Goal: Information Seeking & Learning: Learn about a topic

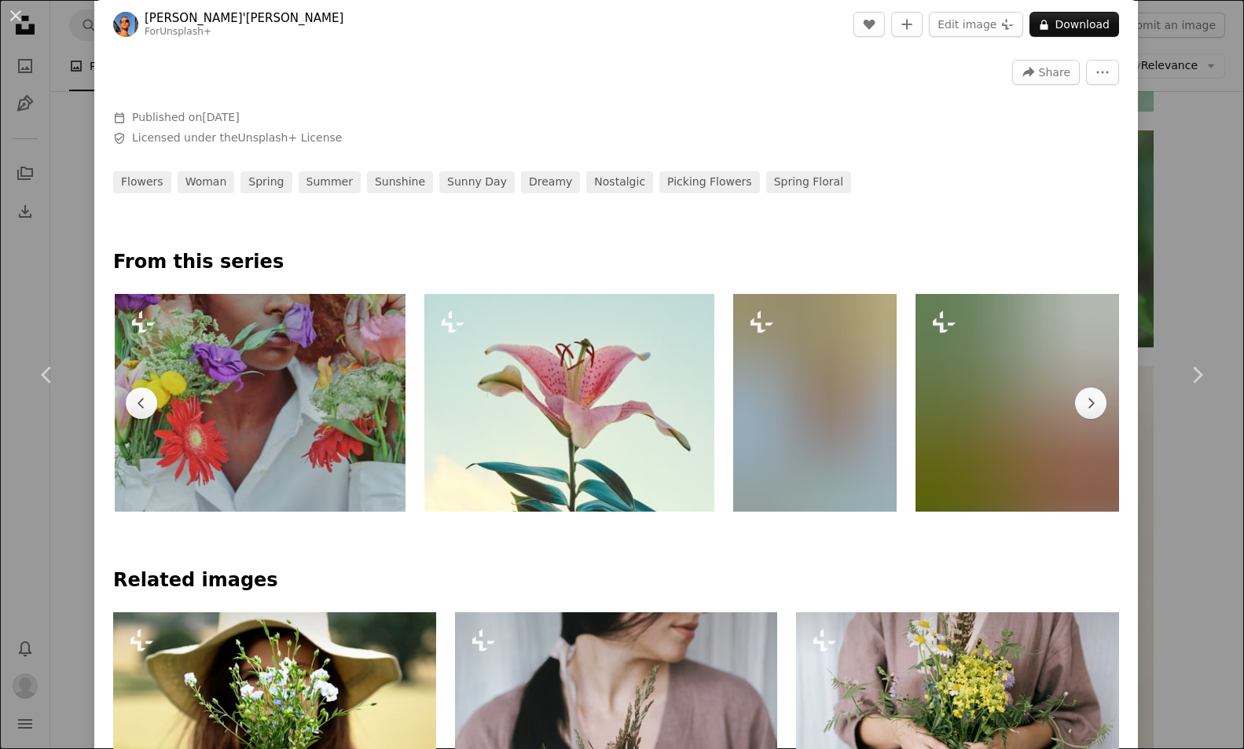
scroll to position [0, 1474]
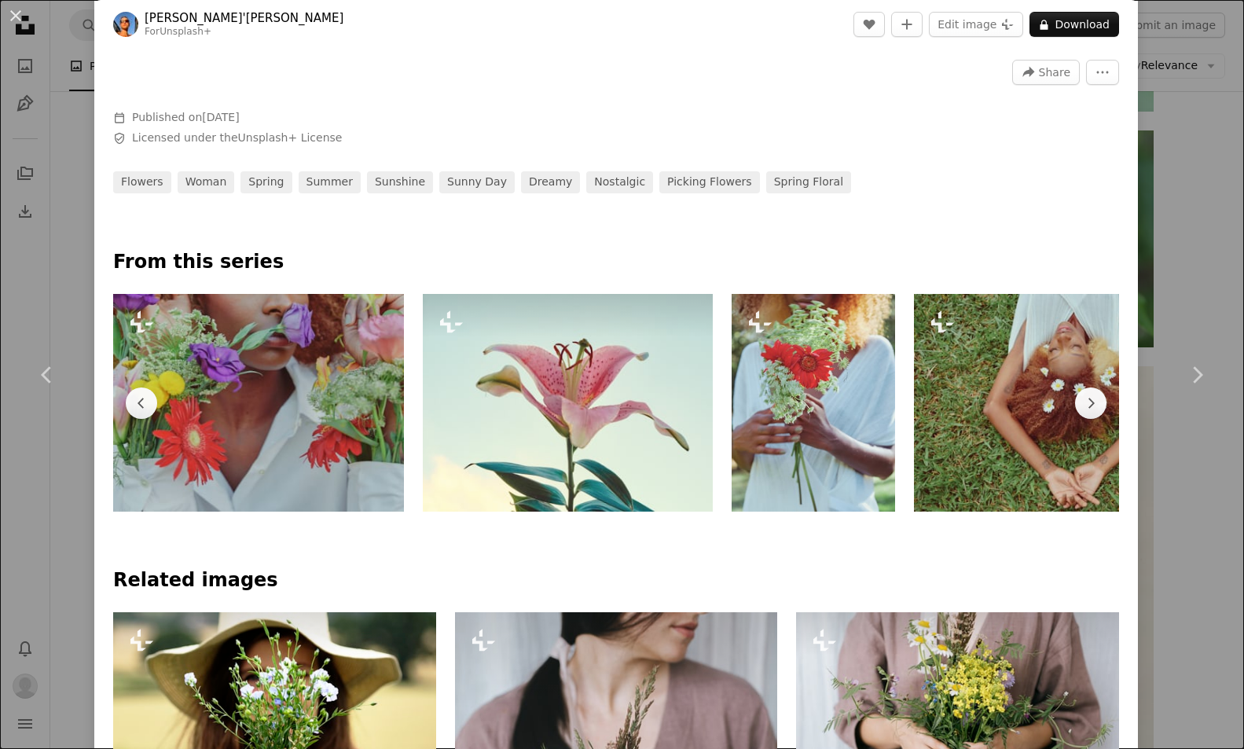
click at [589, 399] on img at bounding box center [568, 403] width 290 height 218
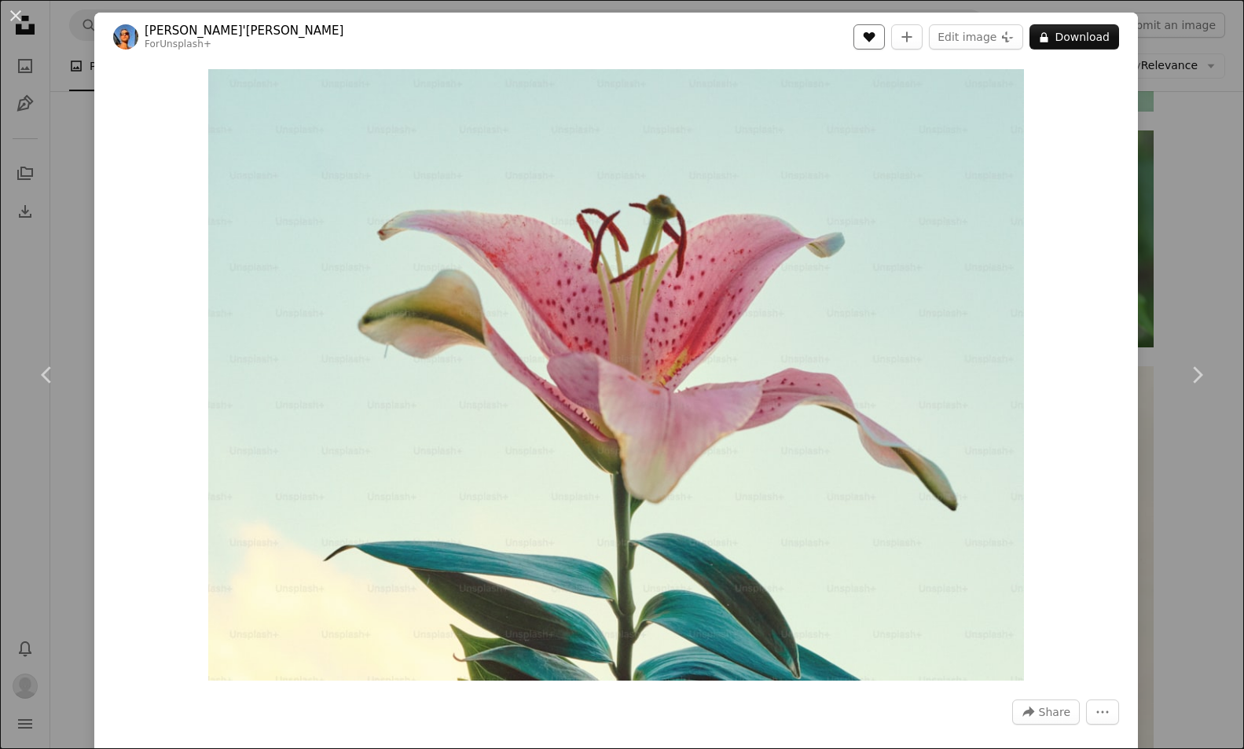
click at [876, 36] on icon "Like" at bounding box center [870, 37] width 12 height 10
click at [1228, 200] on div "An X shape Chevron left Chevron right [PERSON_NAME]'[PERSON_NAME] For Unsplash+…" at bounding box center [622, 374] width 1244 height 749
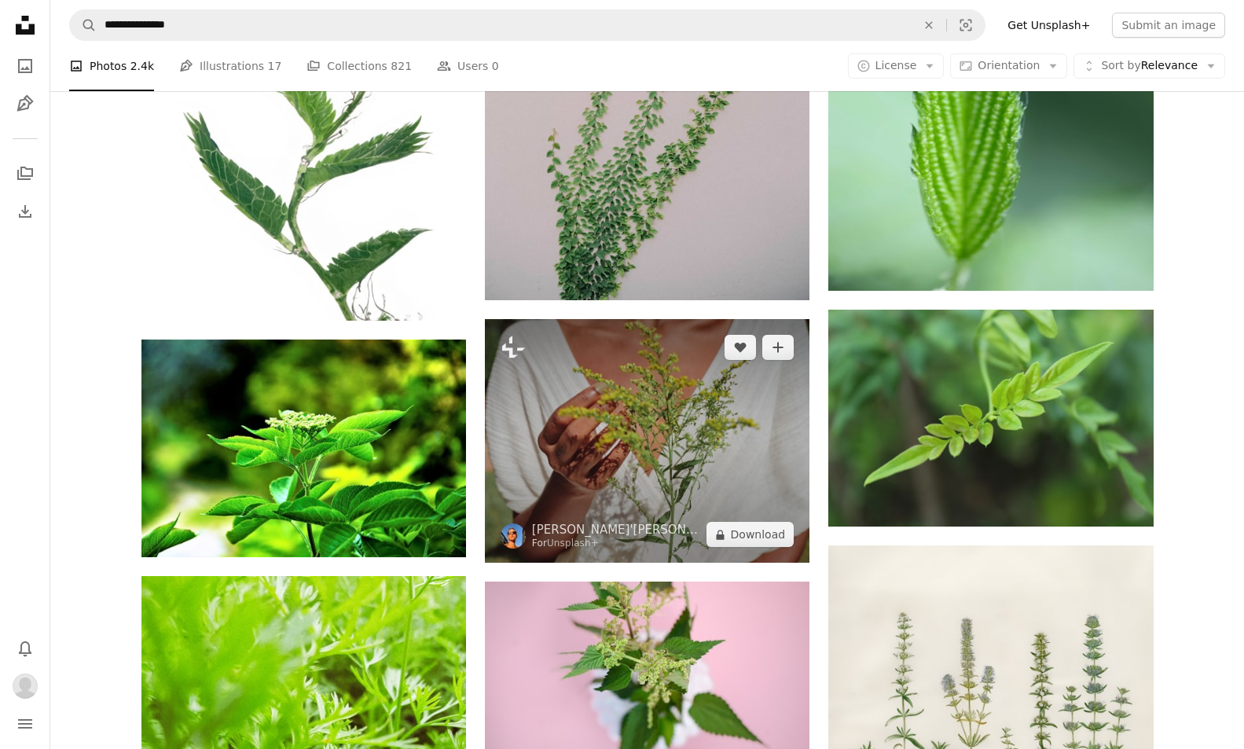
scroll to position [1994, 0]
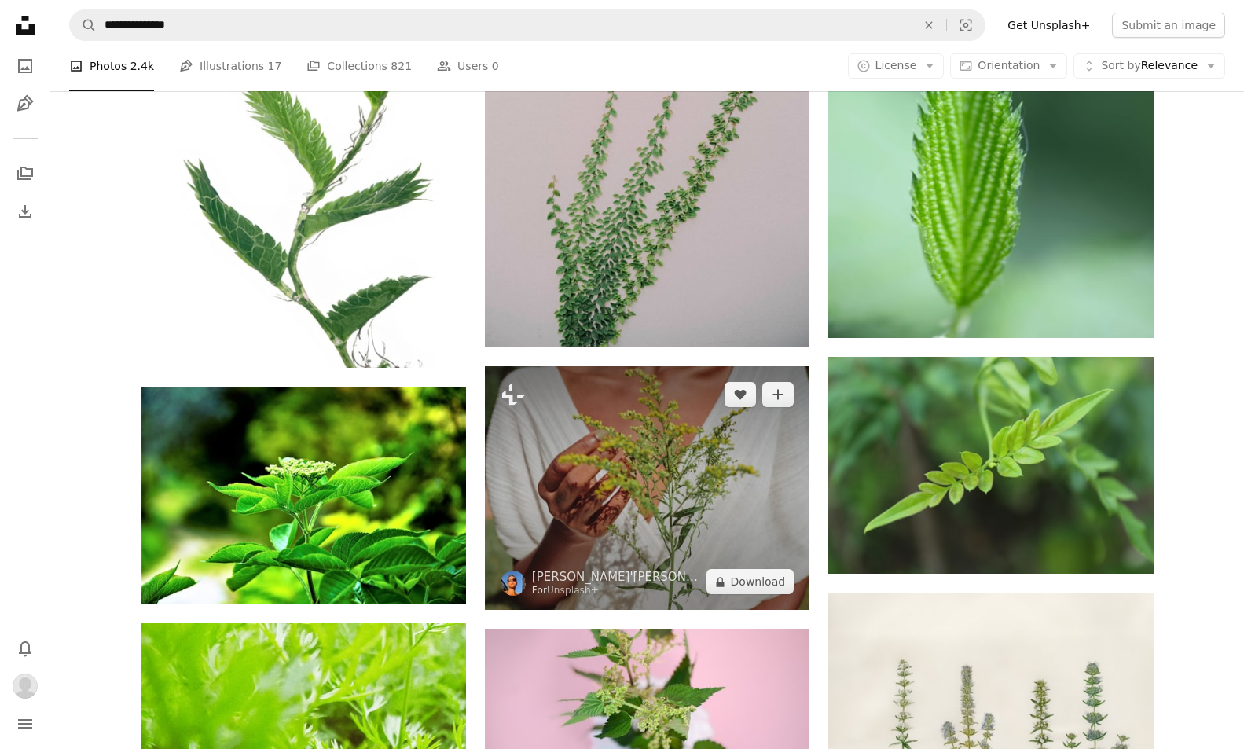
click at [658, 482] on img at bounding box center [647, 488] width 325 height 244
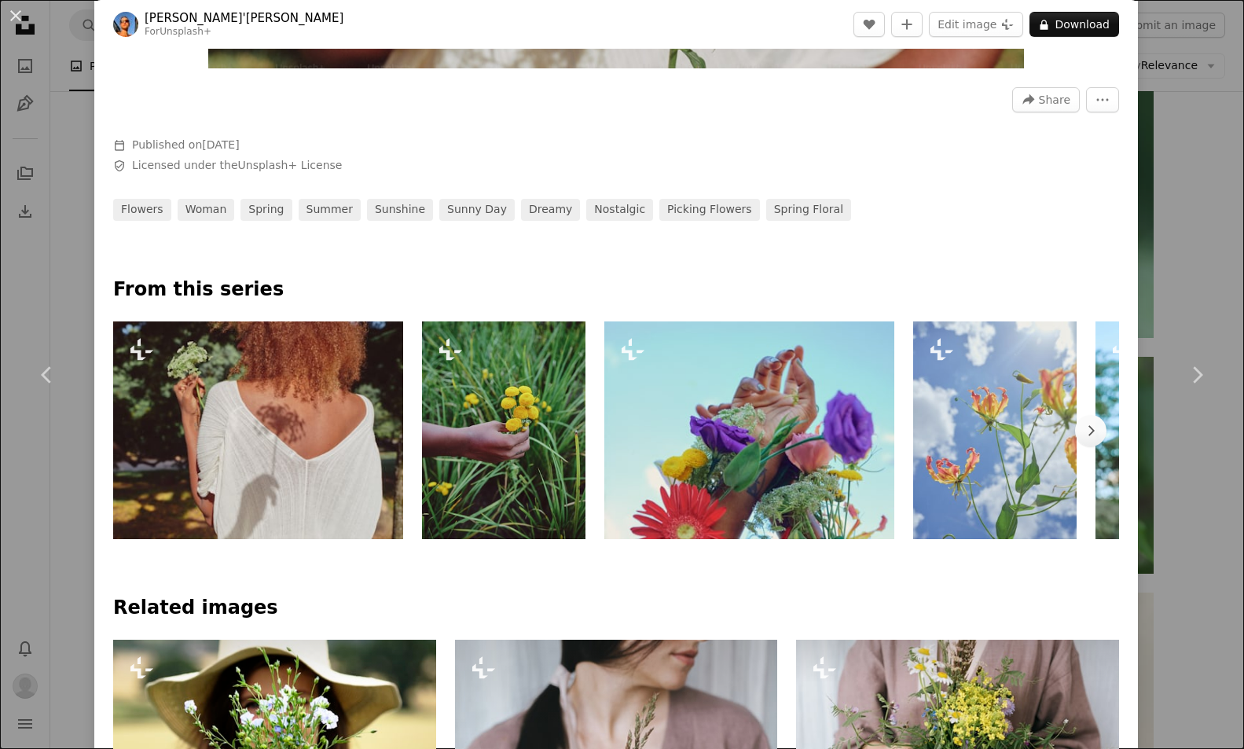
scroll to position [664, 0]
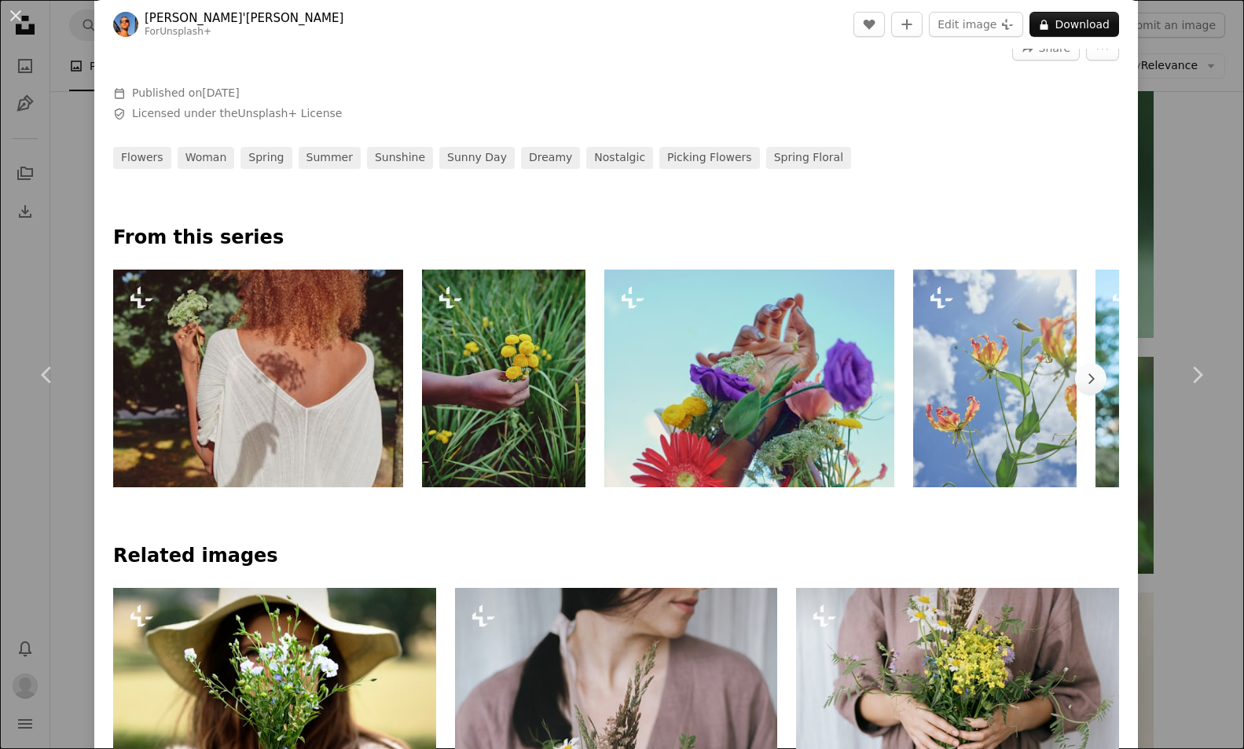
click at [509, 377] on img at bounding box center [504, 379] width 164 height 218
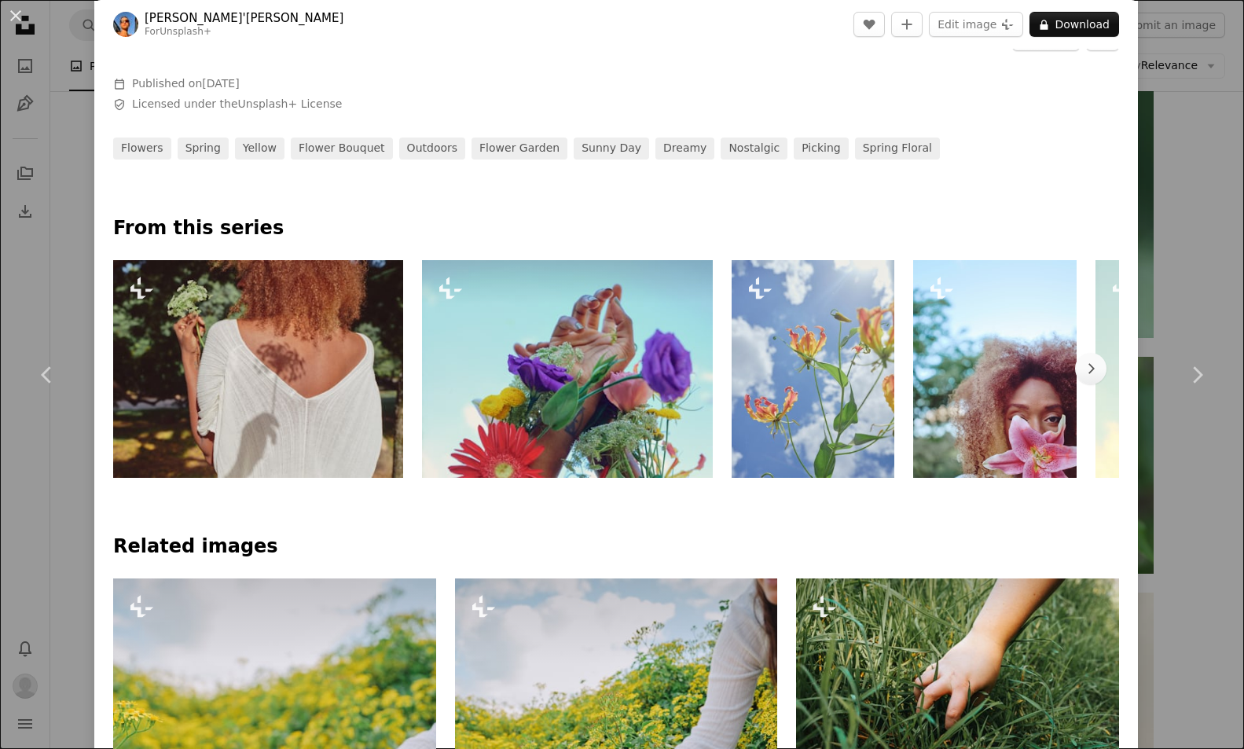
scroll to position [681, 0]
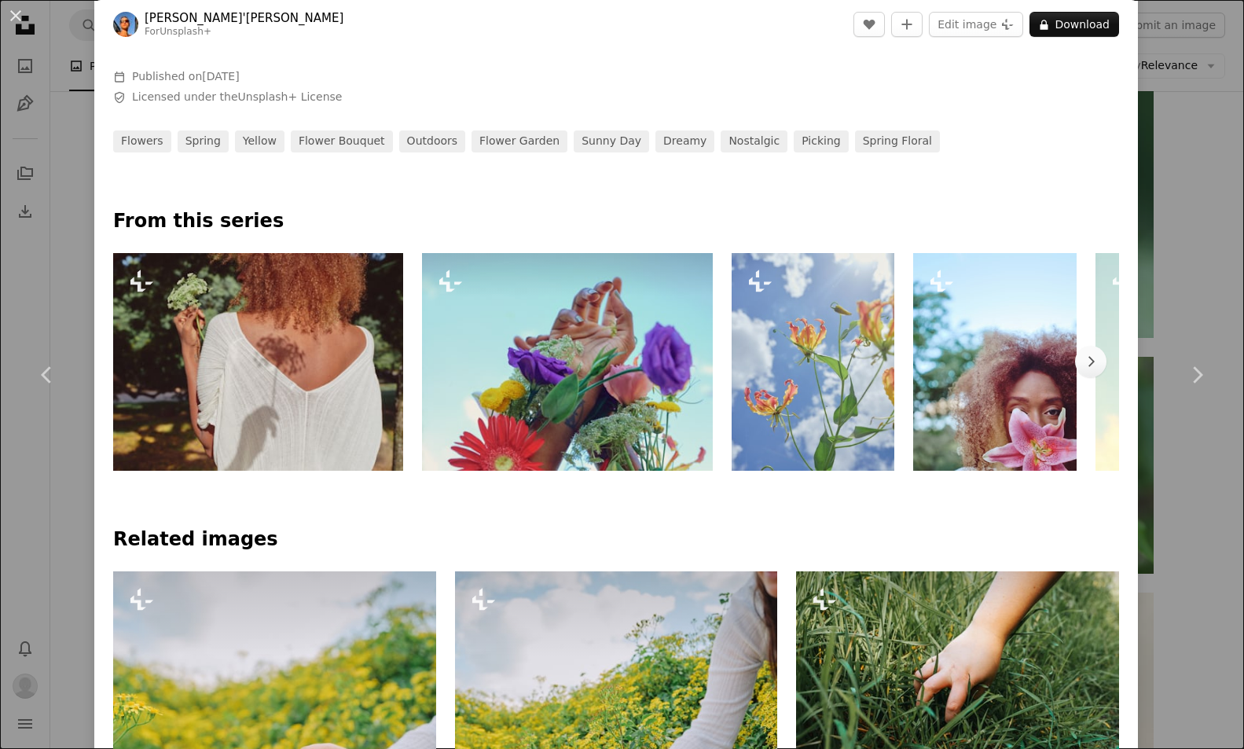
click at [601, 378] on img at bounding box center [567, 362] width 290 height 218
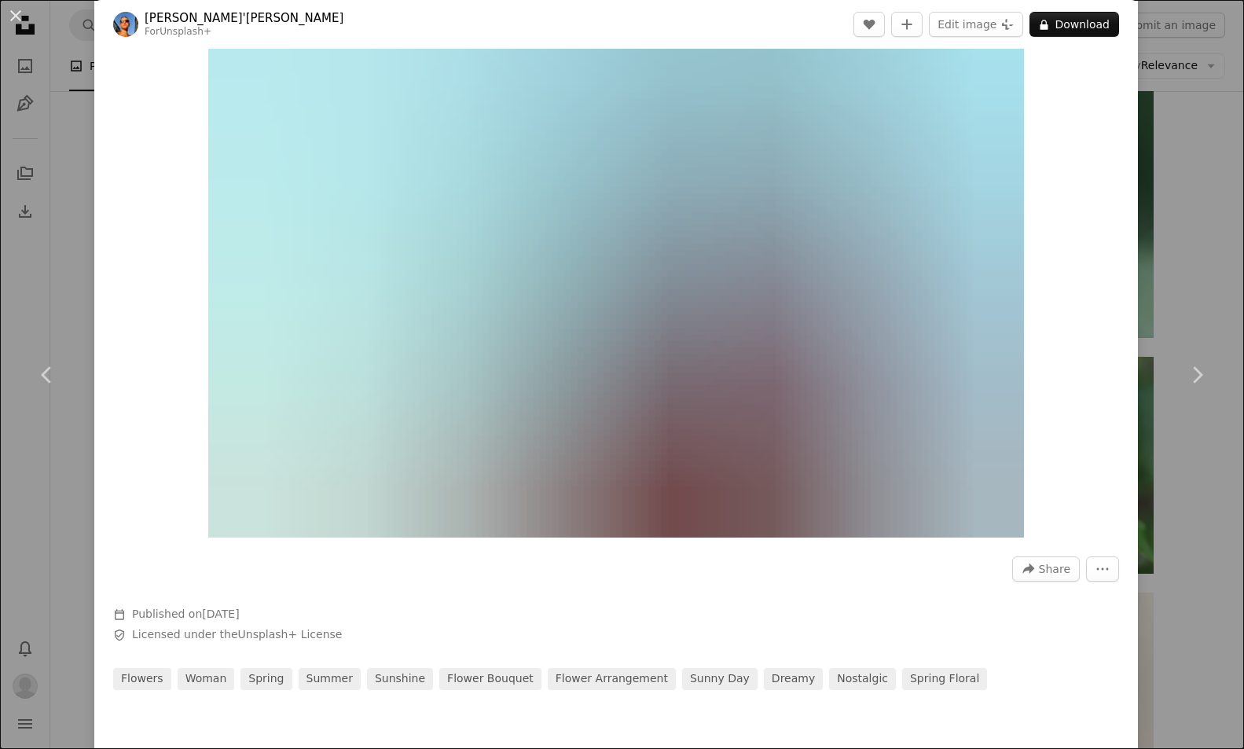
scroll to position [150, 0]
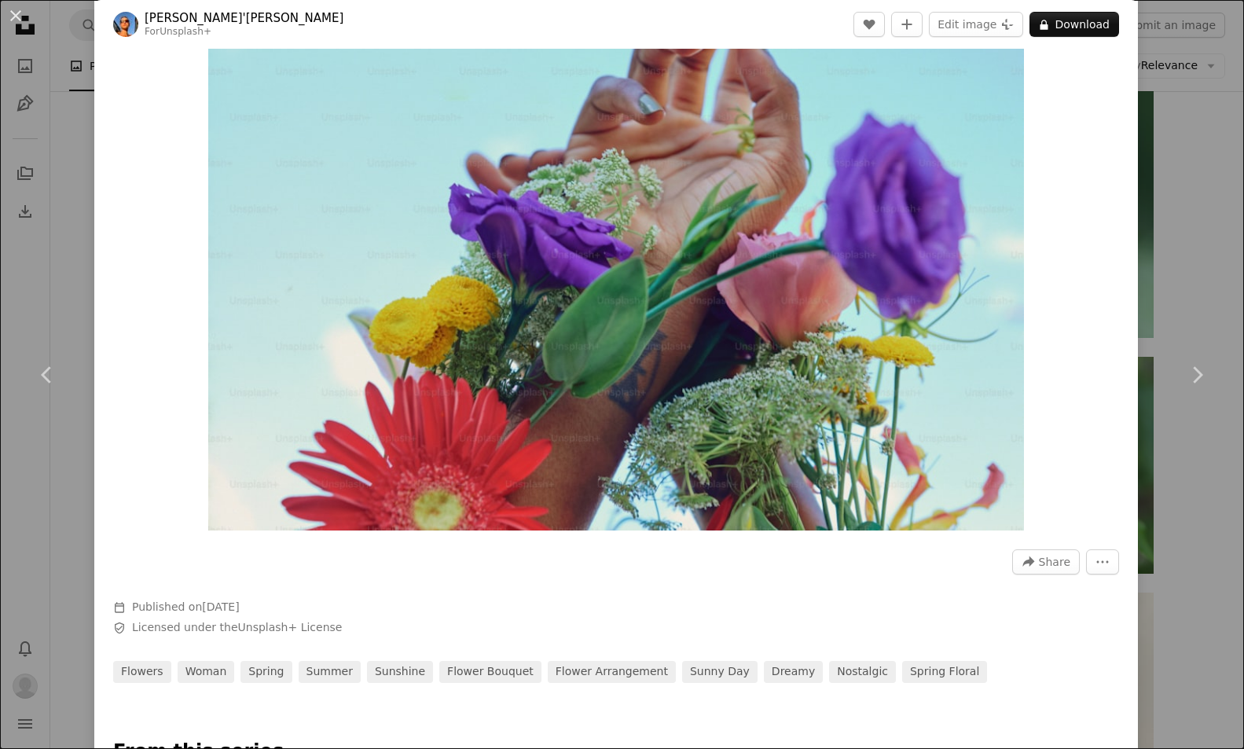
click at [553, 450] on img "Zoom in on this image" at bounding box center [615, 225] width 815 height 612
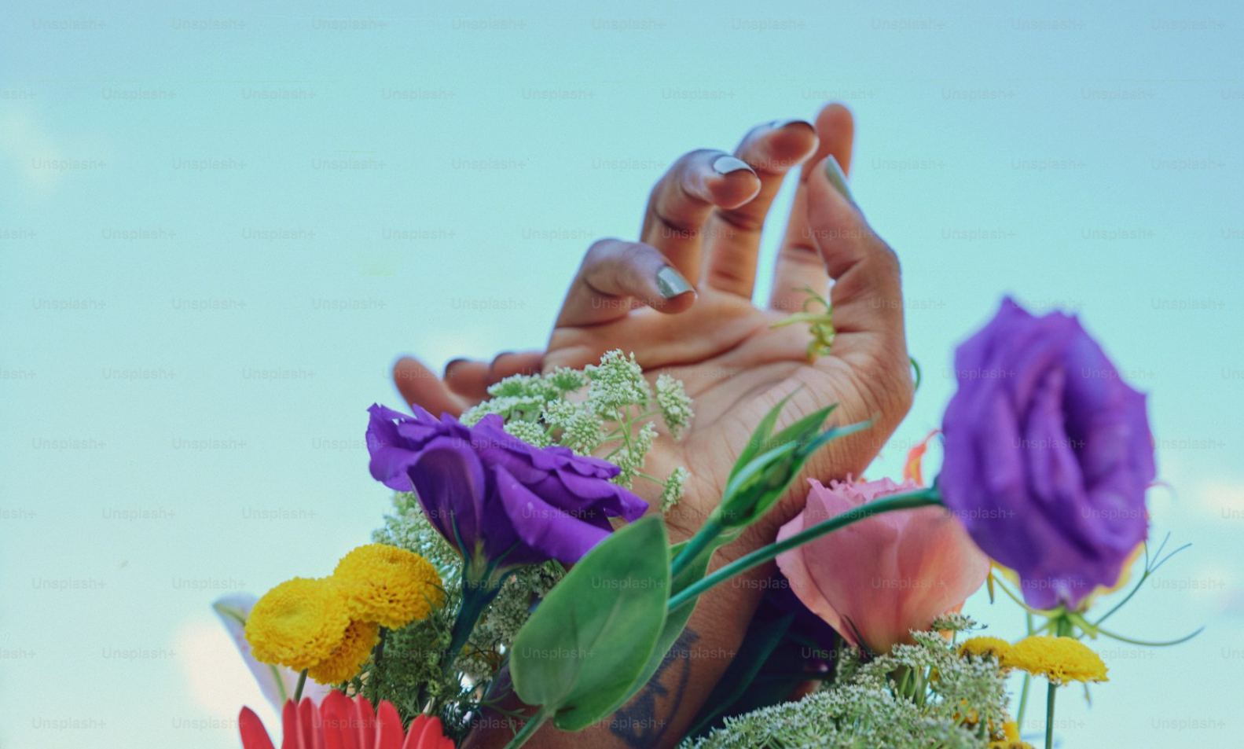
scroll to position [93, 0]
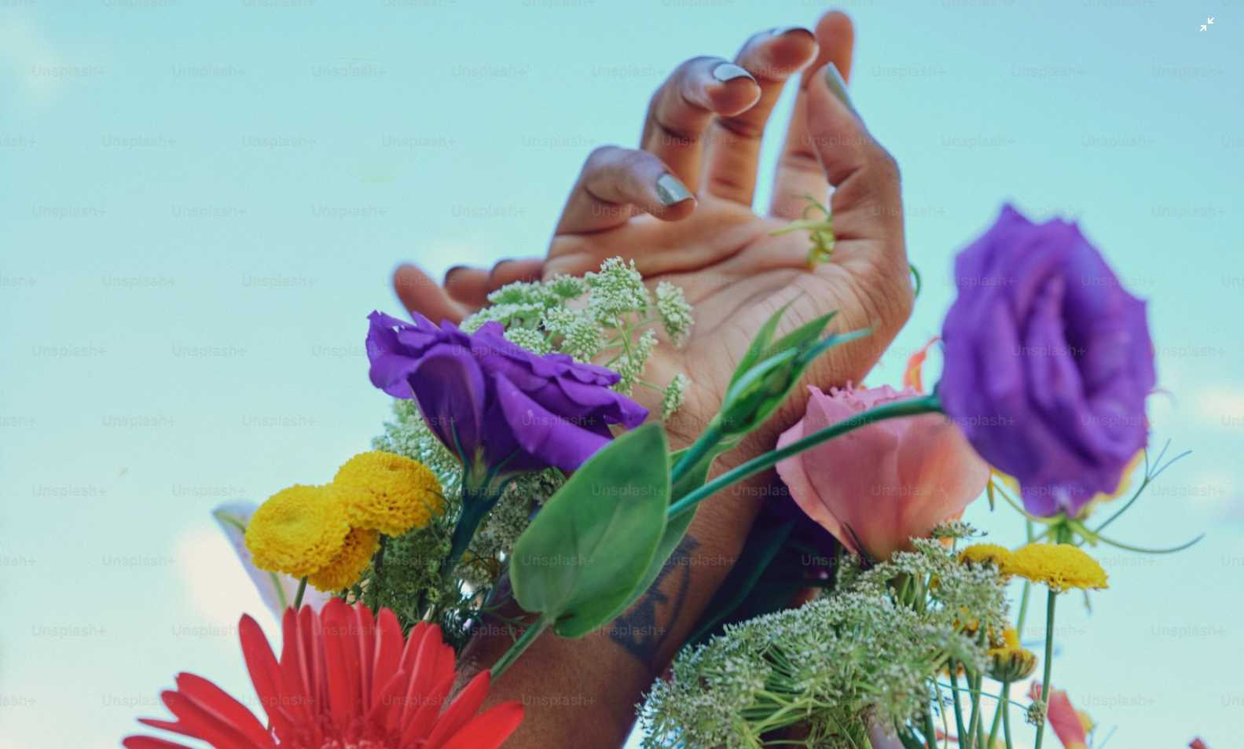
click at [553, 450] on img "Zoom out on this image" at bounding box center [622, 373] width 1246 height 935
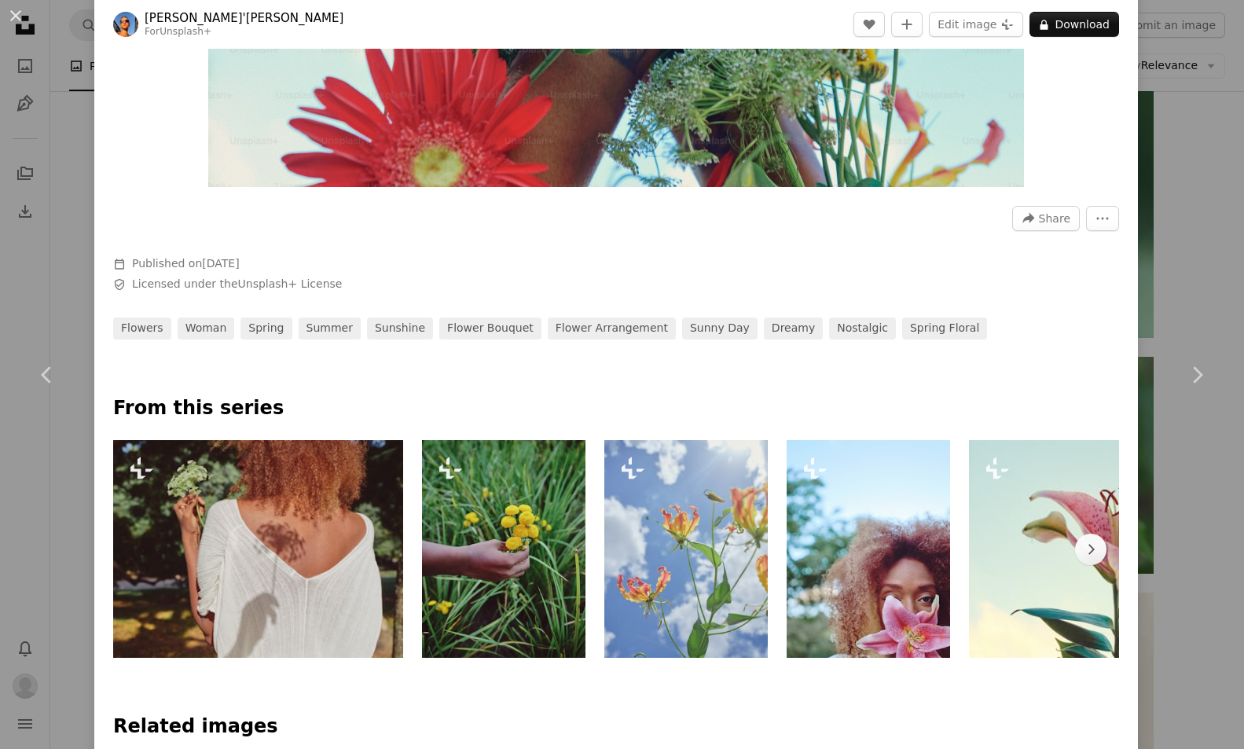
scroll to position [500, 0]
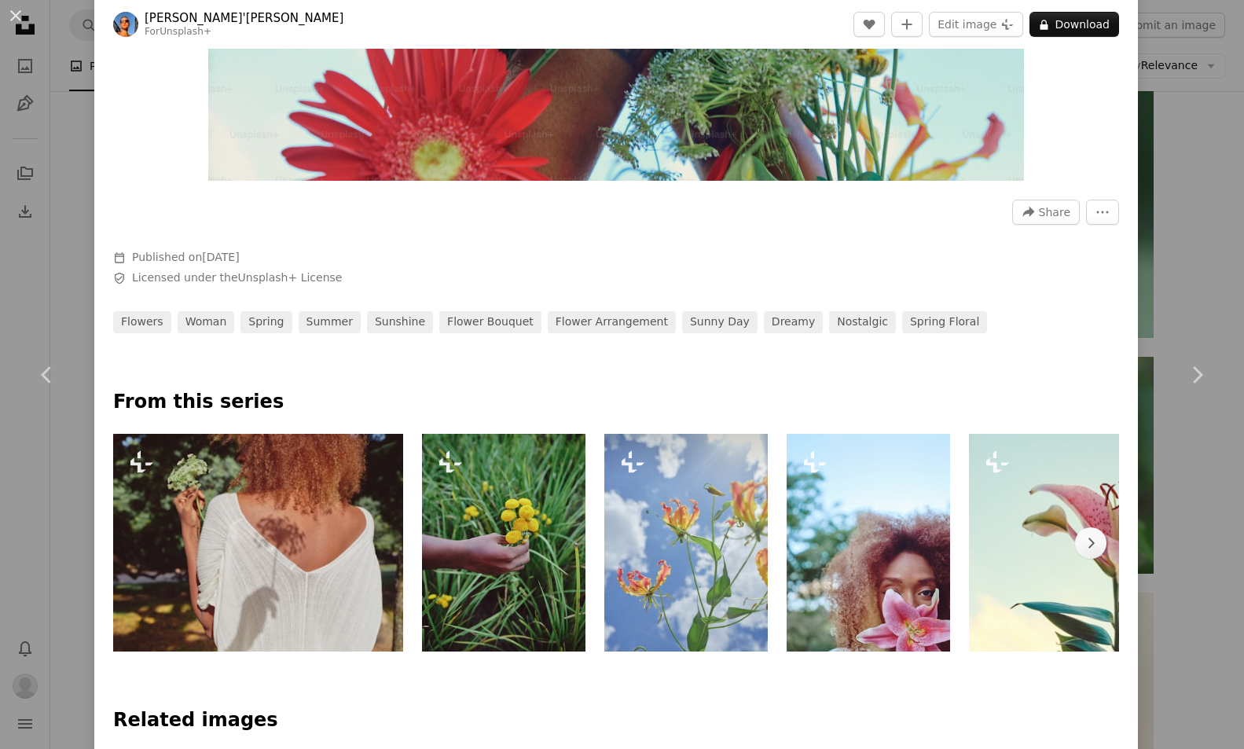
click at [728, 585] on img at bounding box center [686, 543] width 164 height 218
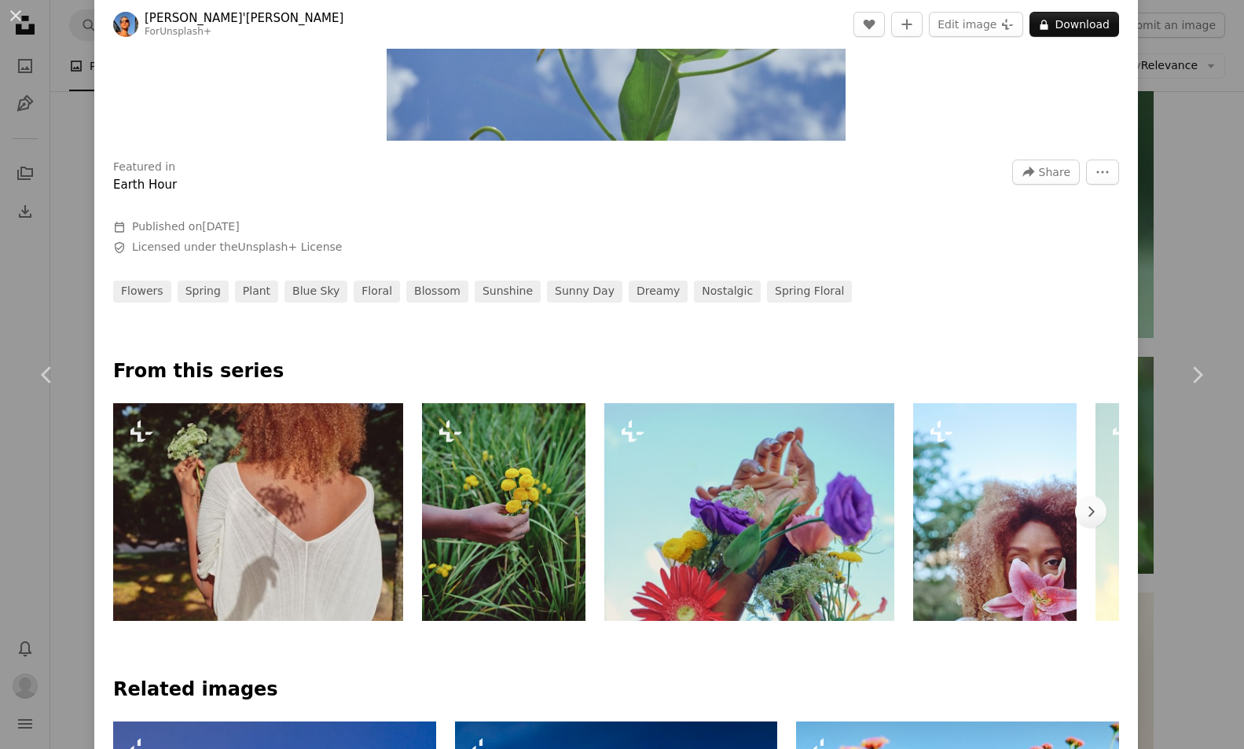
scroll to position [541, 0]
click at [817, 579] on img at bounding box center [749, 511] width 290 height 218
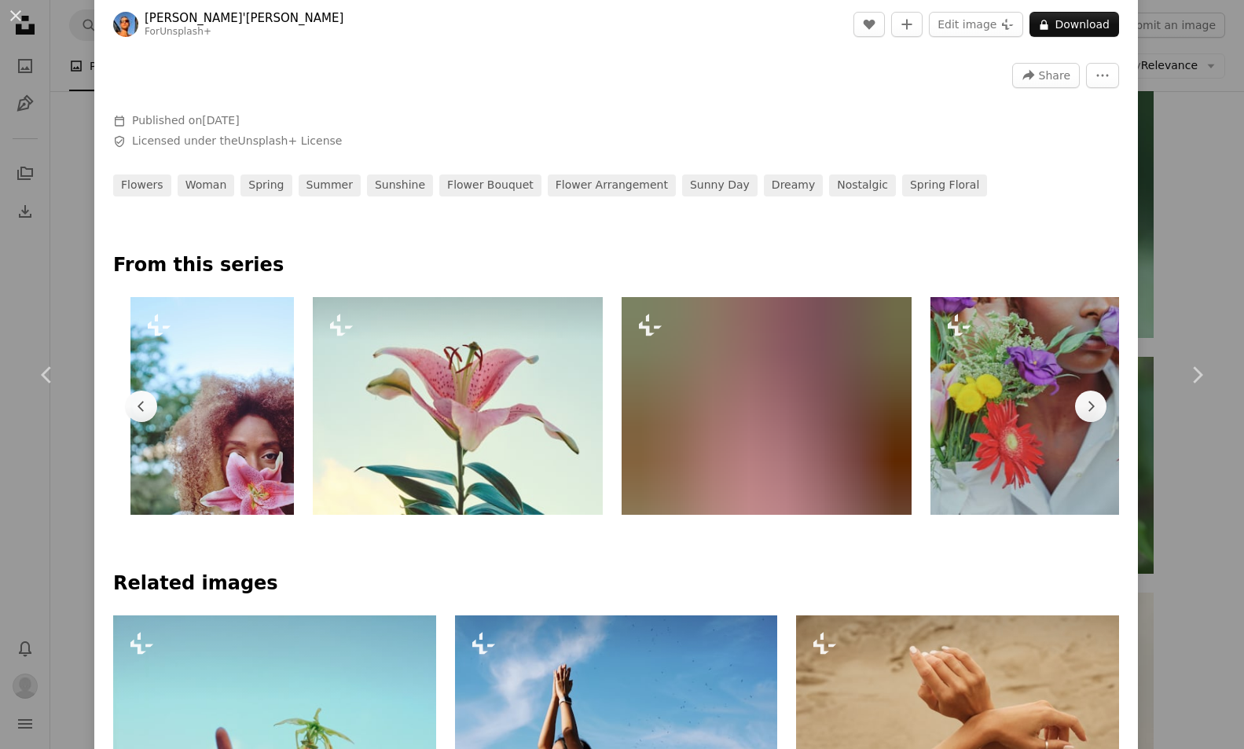
scroll to position [0, 673]
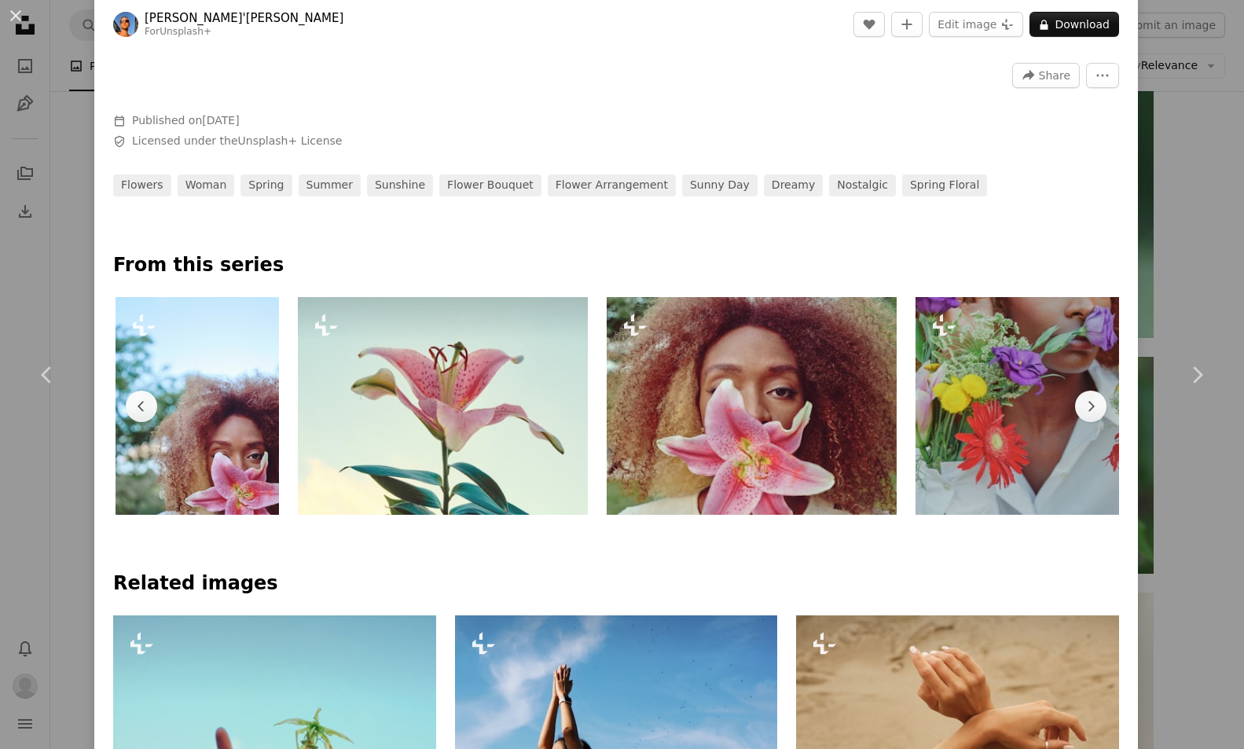
click at [560, 434] on img at bounding box center [443, 406] width 290 height 218
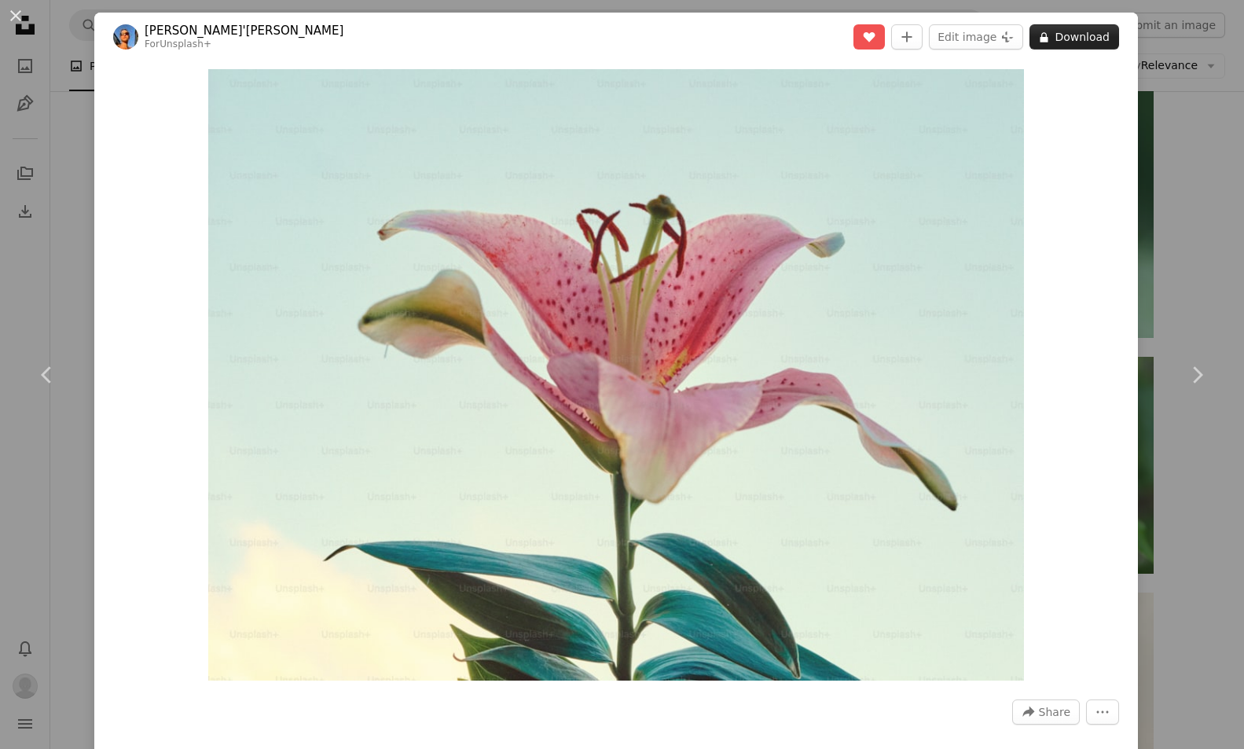
click at [1079, 39] on button "A lock Download" at bounding box center [1075, 36] width 90 height 25
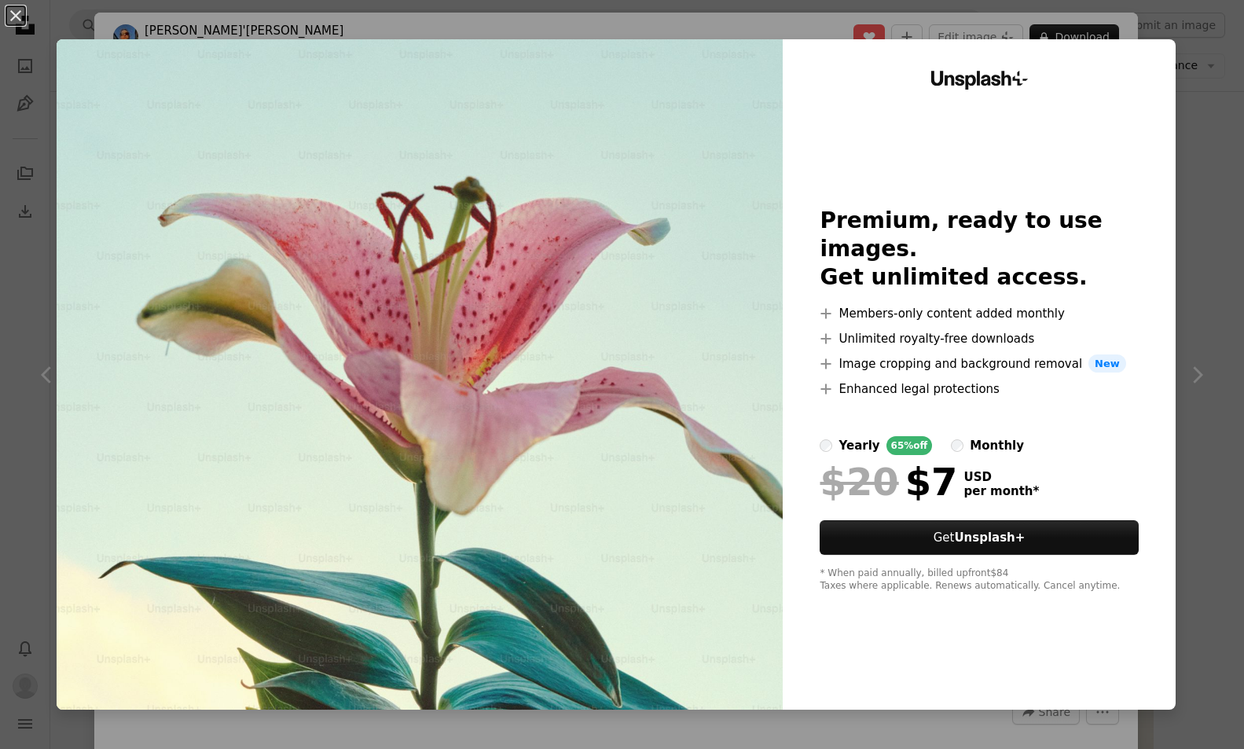
click at [1215, 237] on div "An X shape Unsplash+ Premium, ready to use images. Get unlimited access. A plus…" at bounding box center [622, 374] width 1244 height 749
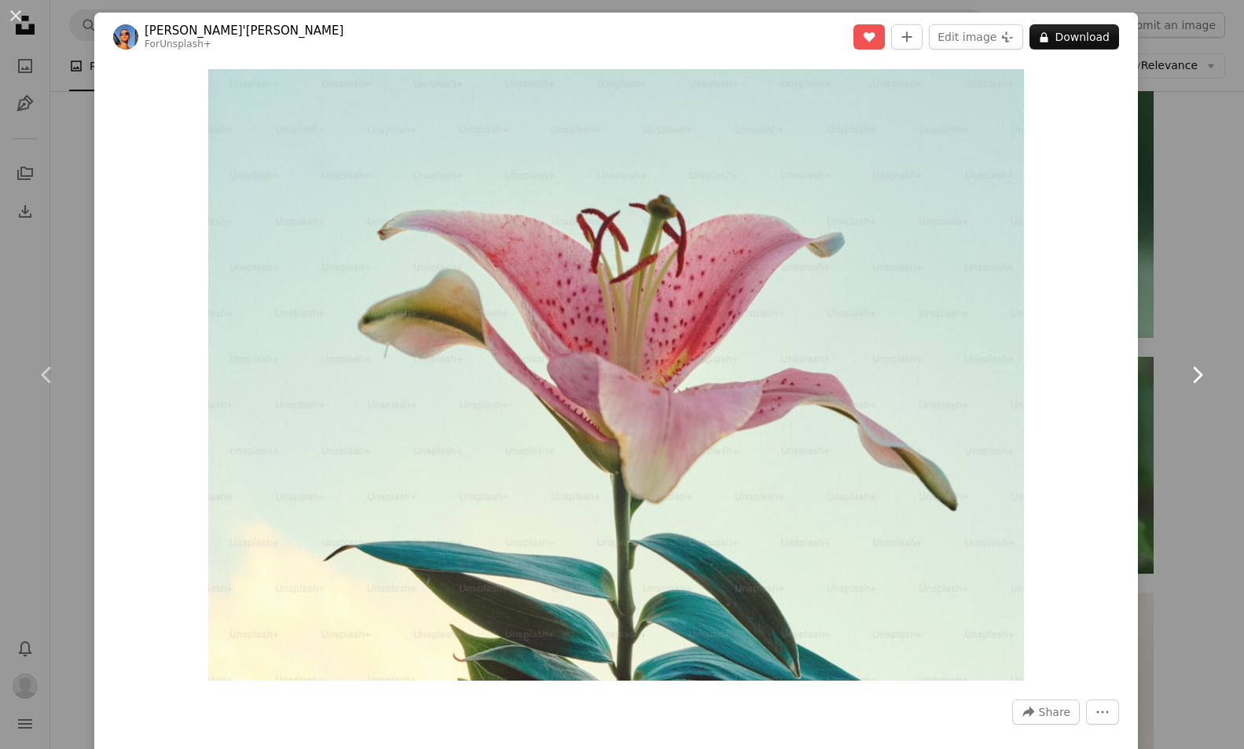
click at [1189, 371] on icon "Chevron right" at bounding box center [1197, 374] width 25 height 25
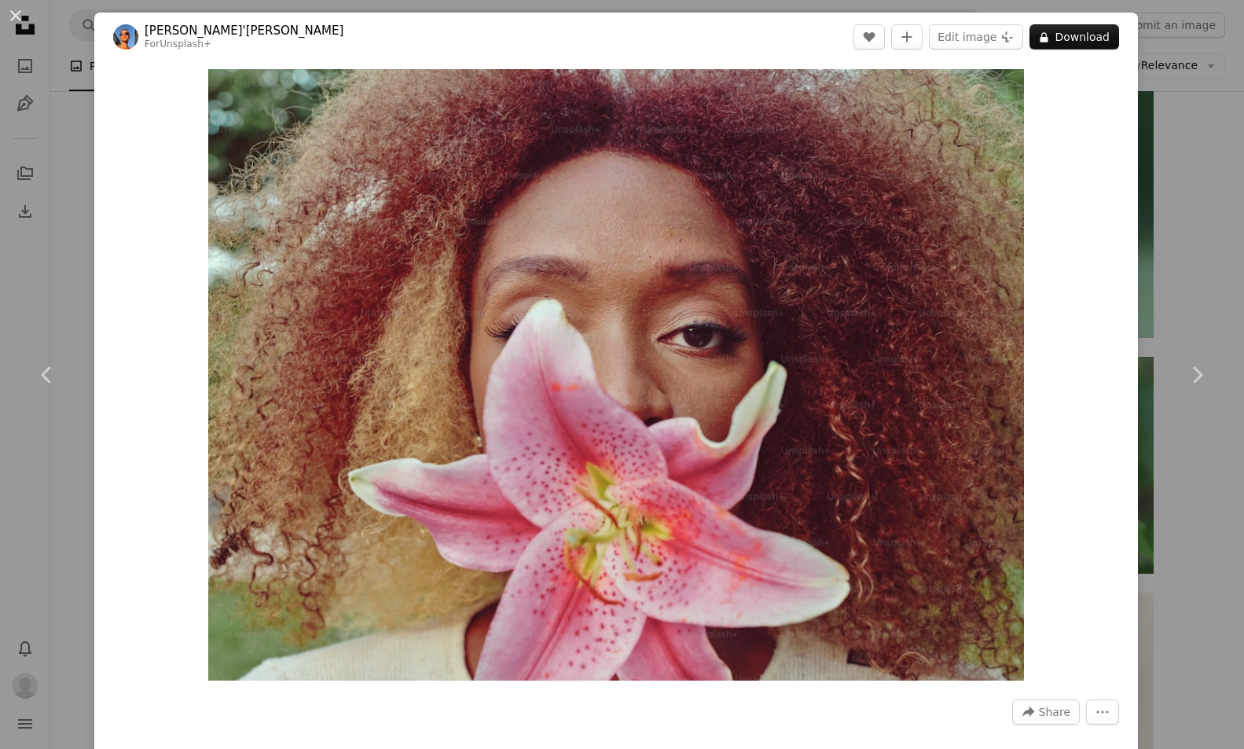
click at [1188, 542] on div "An X shape Chevron left Chevron right [PERSON_NAME]'[PERSON_NAME] For Unsplash+…" at bounding box center [622, 374] width 1244 height 749
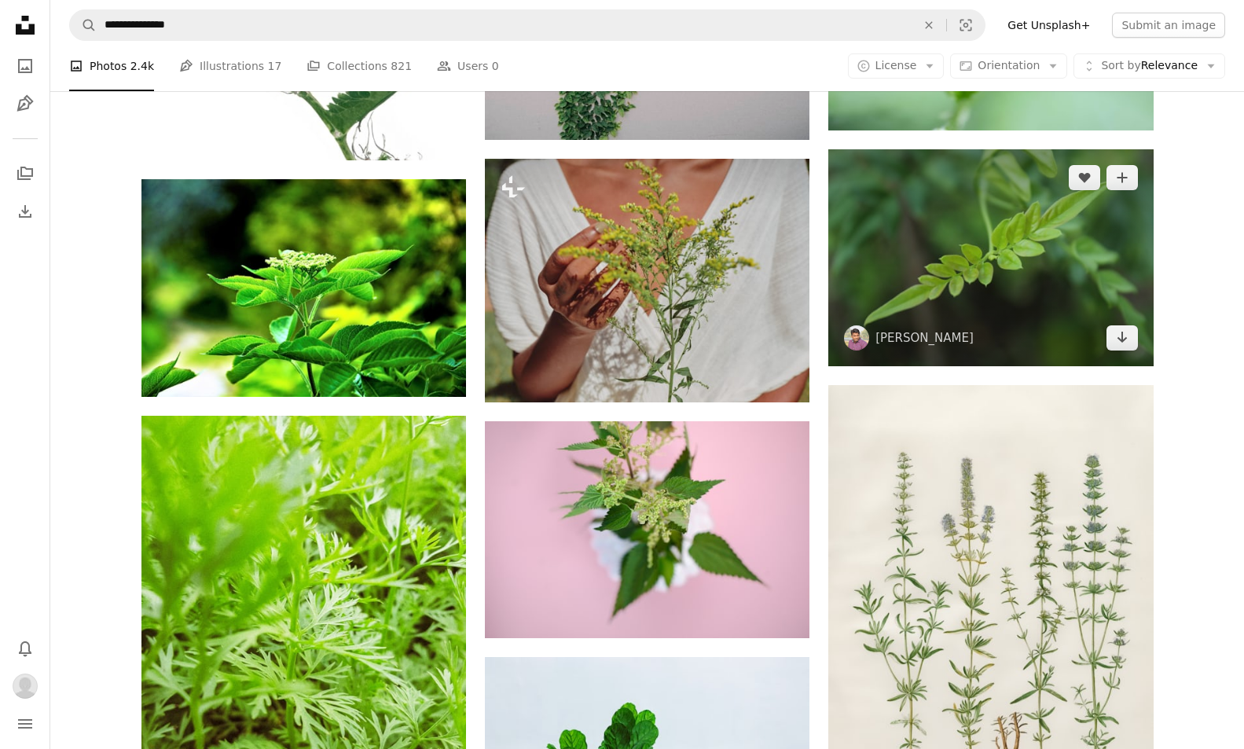
scroll to position [2214, 0]
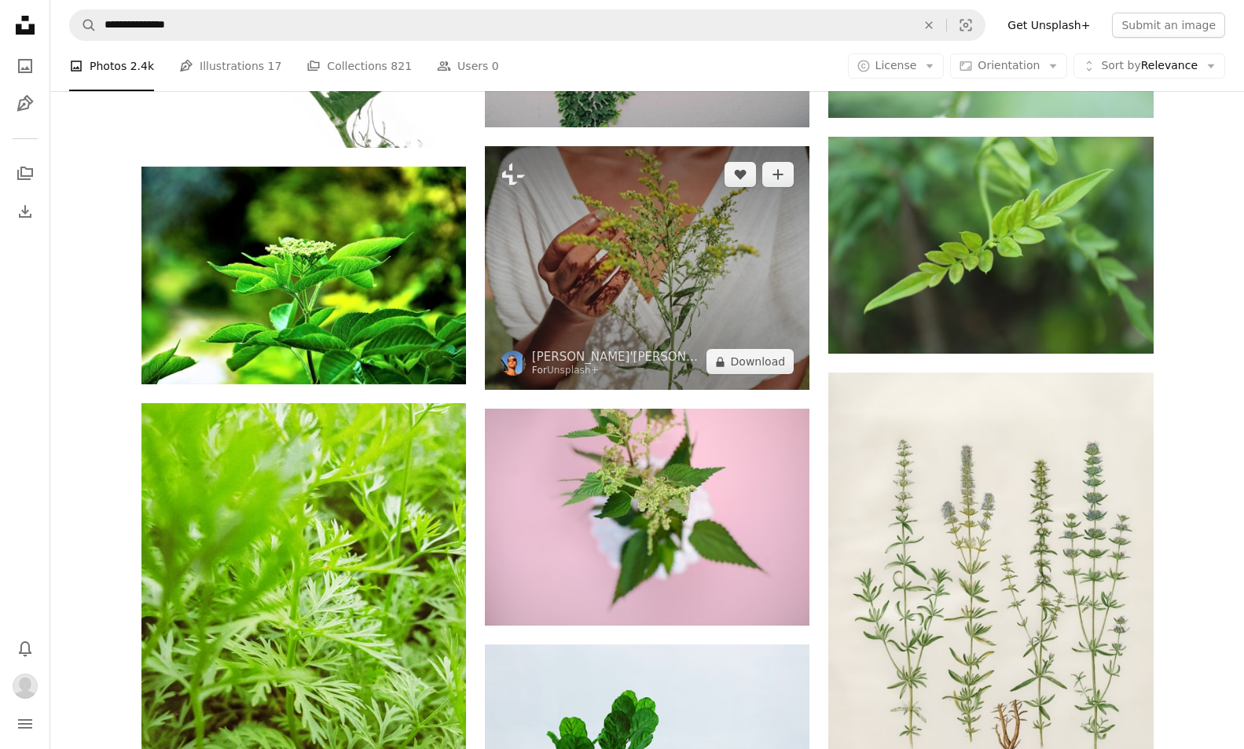
click at [666, 343] on img at bounding box center [647, 268] width 325 height 244
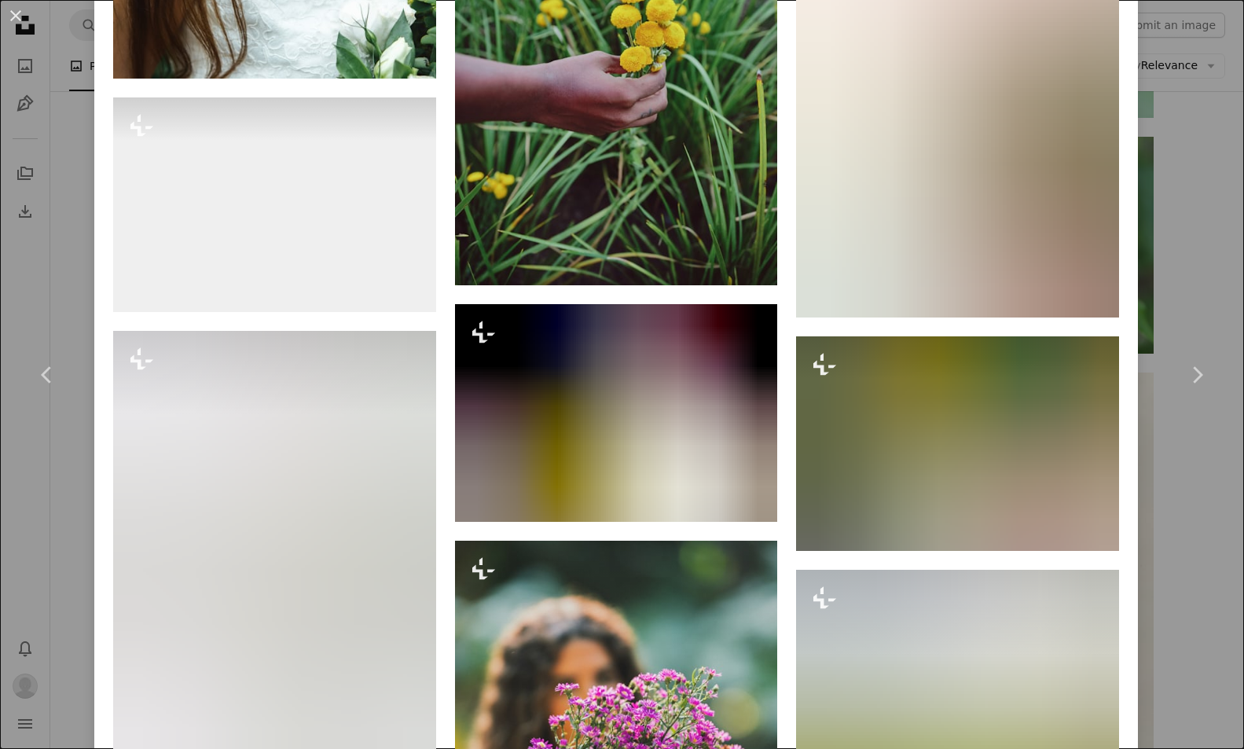
scroll to position [2024, 0]
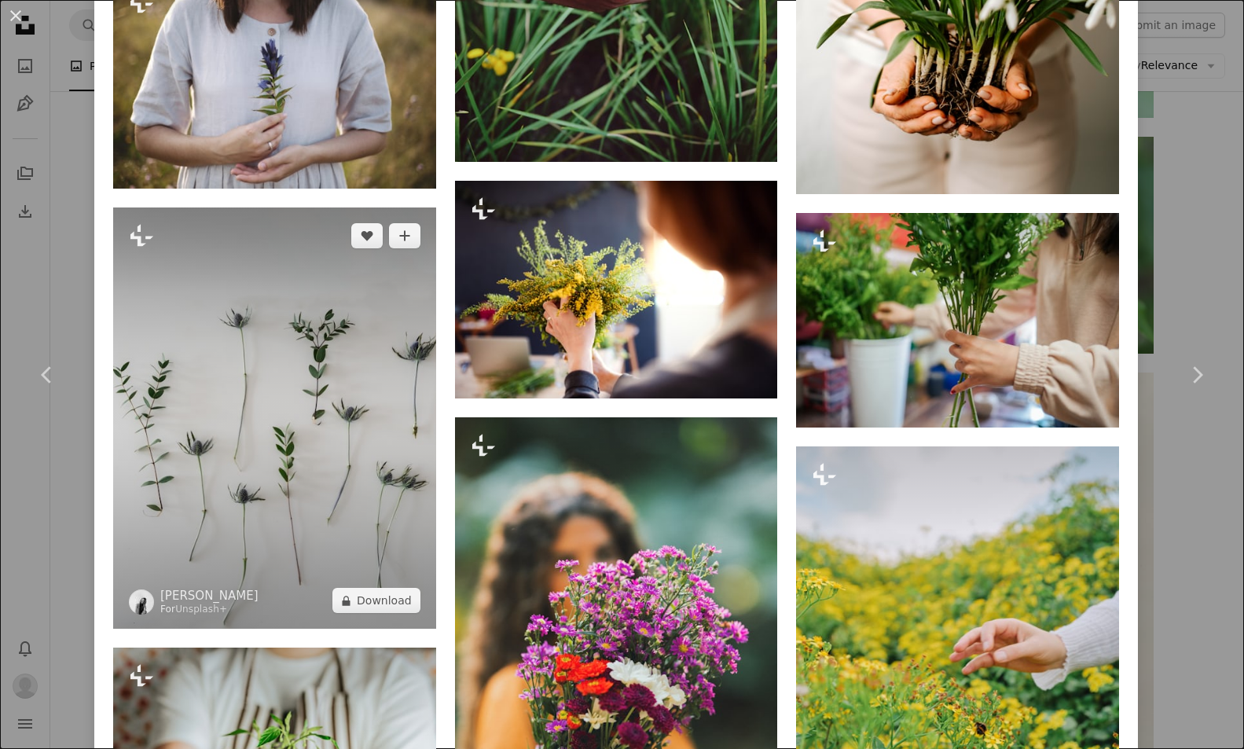
click at [248, 453] on img at bounding box center [274, 418] width 323 height 421
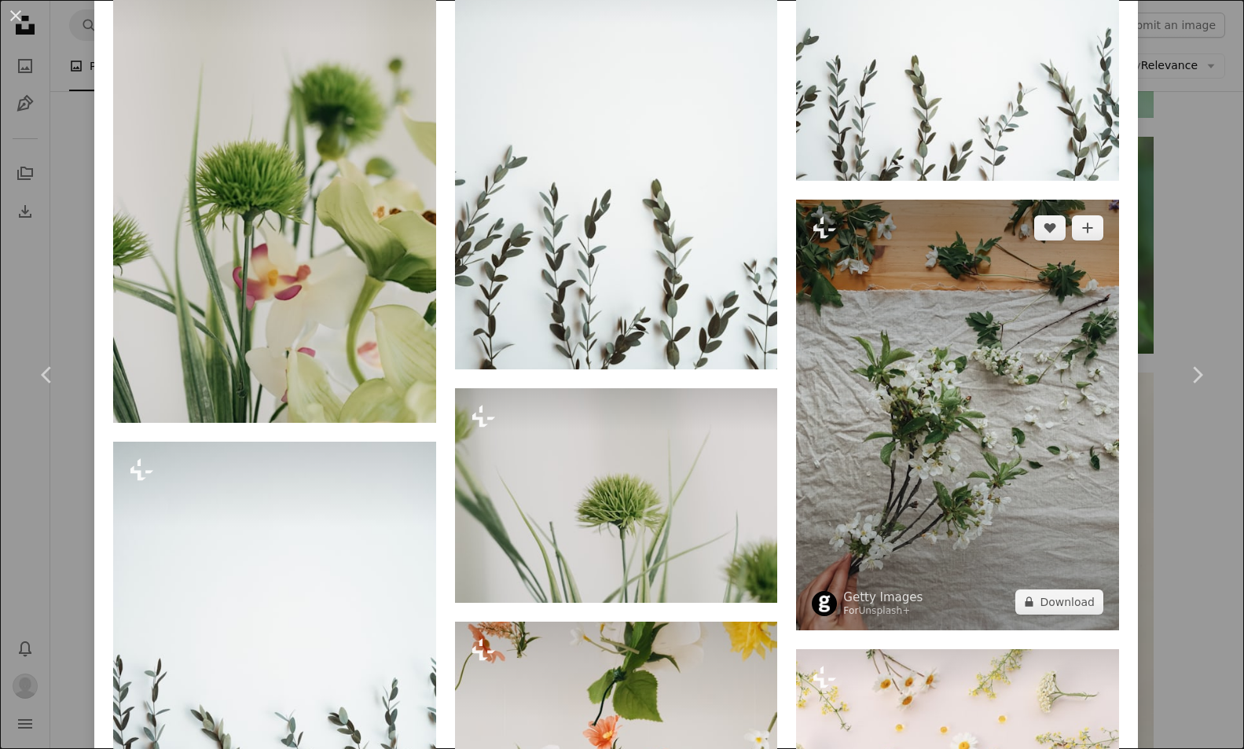
scroll to position [1344, 0]
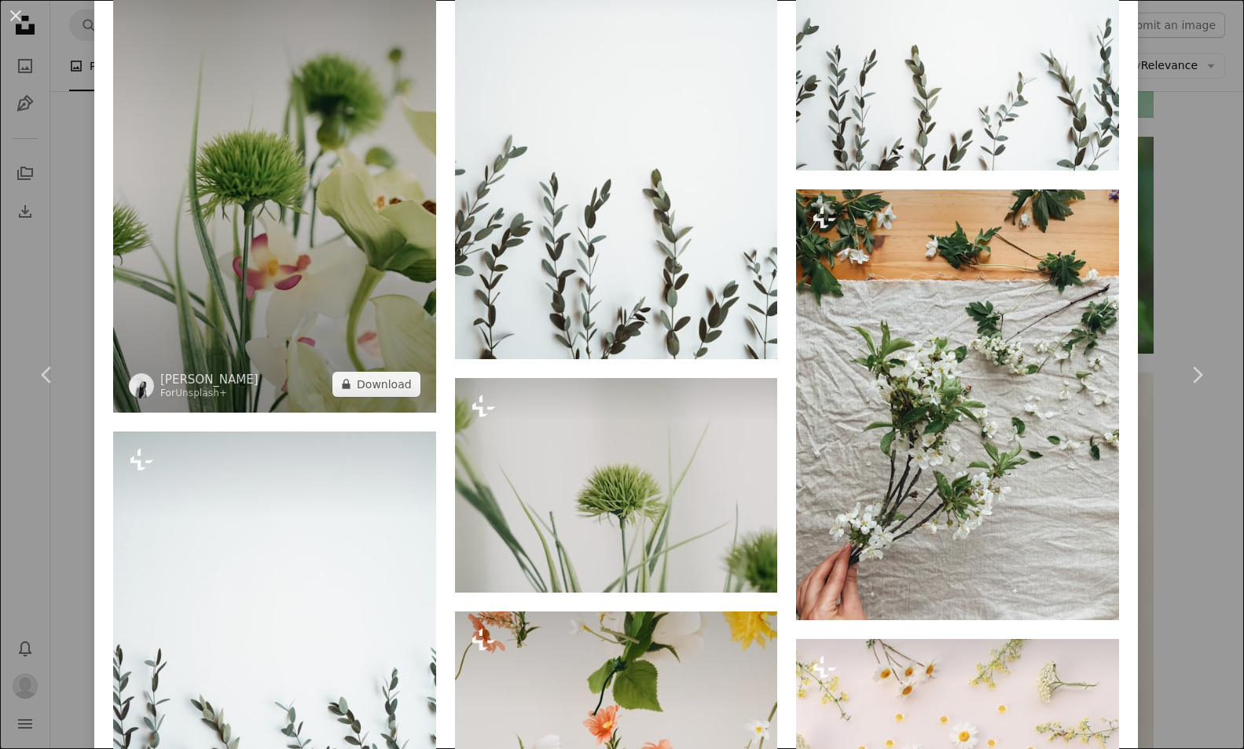
click at [304, 286] on img at bounding box center [274, 170] width 323 height 484
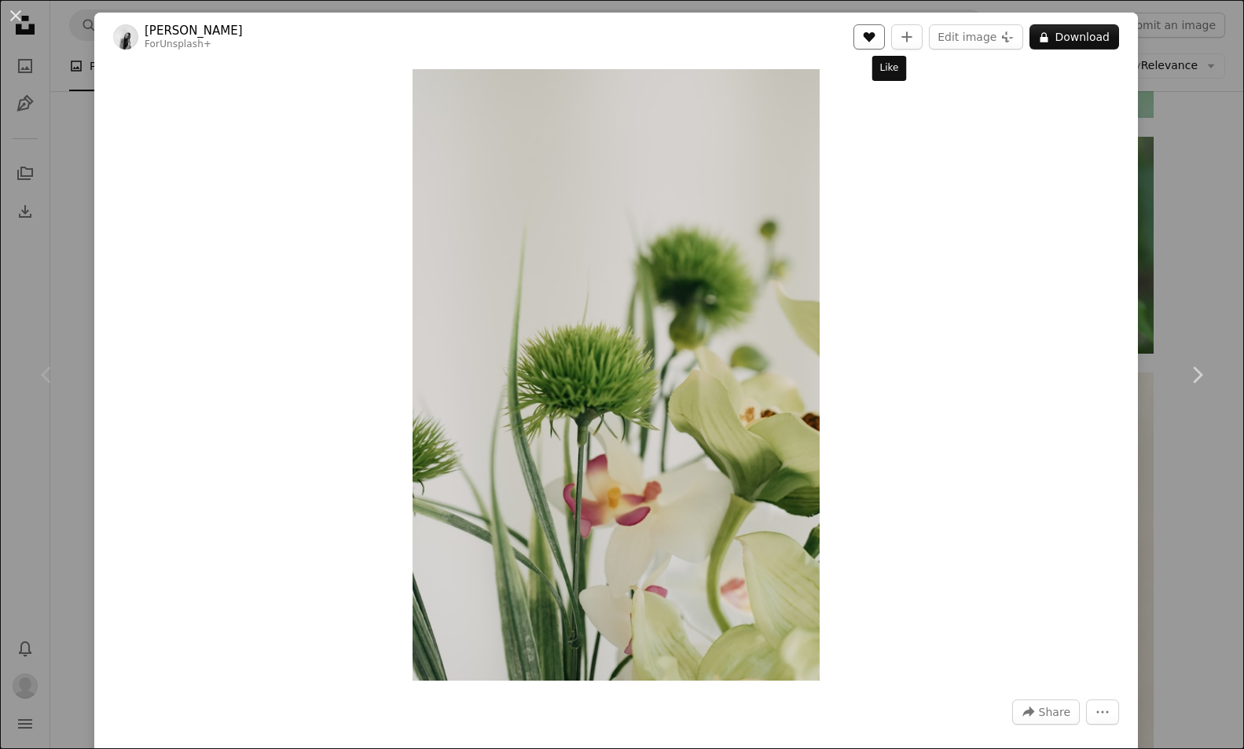
click at [885, 45] on button "A heart" at bounding box center [869, 36] width 31 height 25
click at [1199, 204] on div "An X shape Chevron left Chevron right [PERSON_NAME] For Unsplash+ A heart A plu…" at bounding box center [622, 374] width 1244 height 749
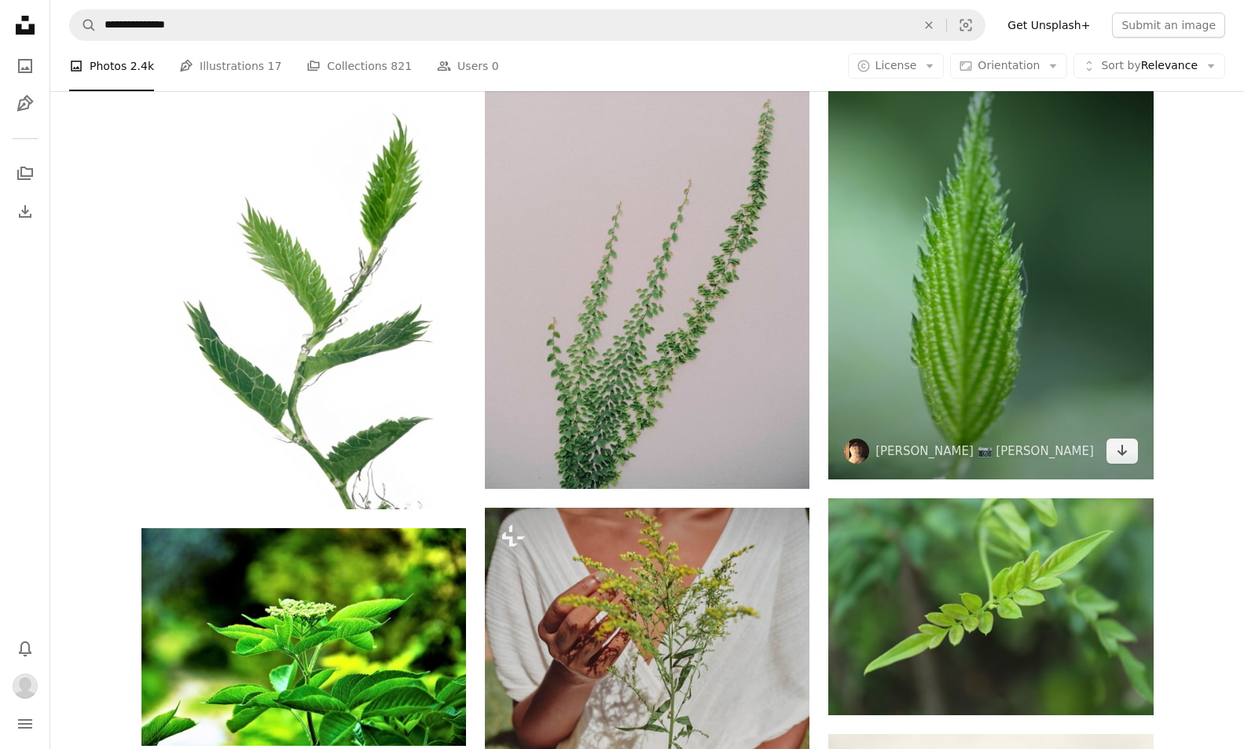
scroll to position [1928, 0]
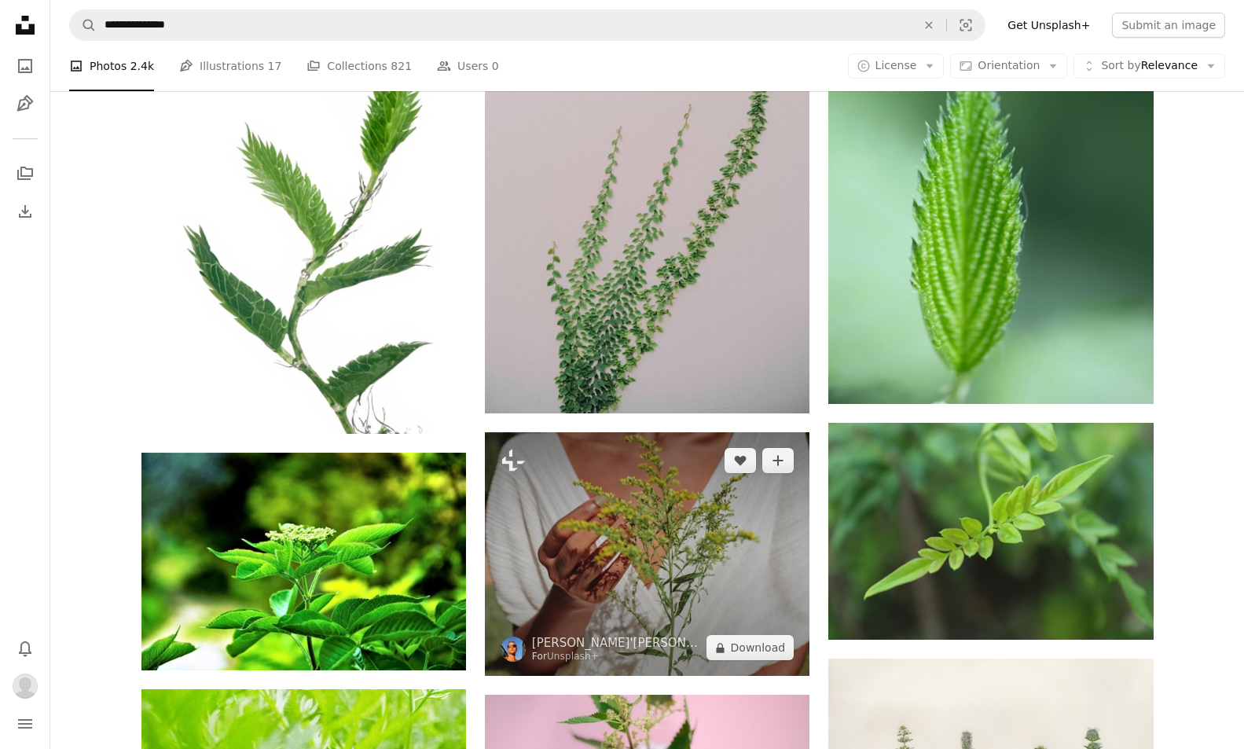
click at [582, 539] on img at bounding box center [647, 554] width 325 height 244
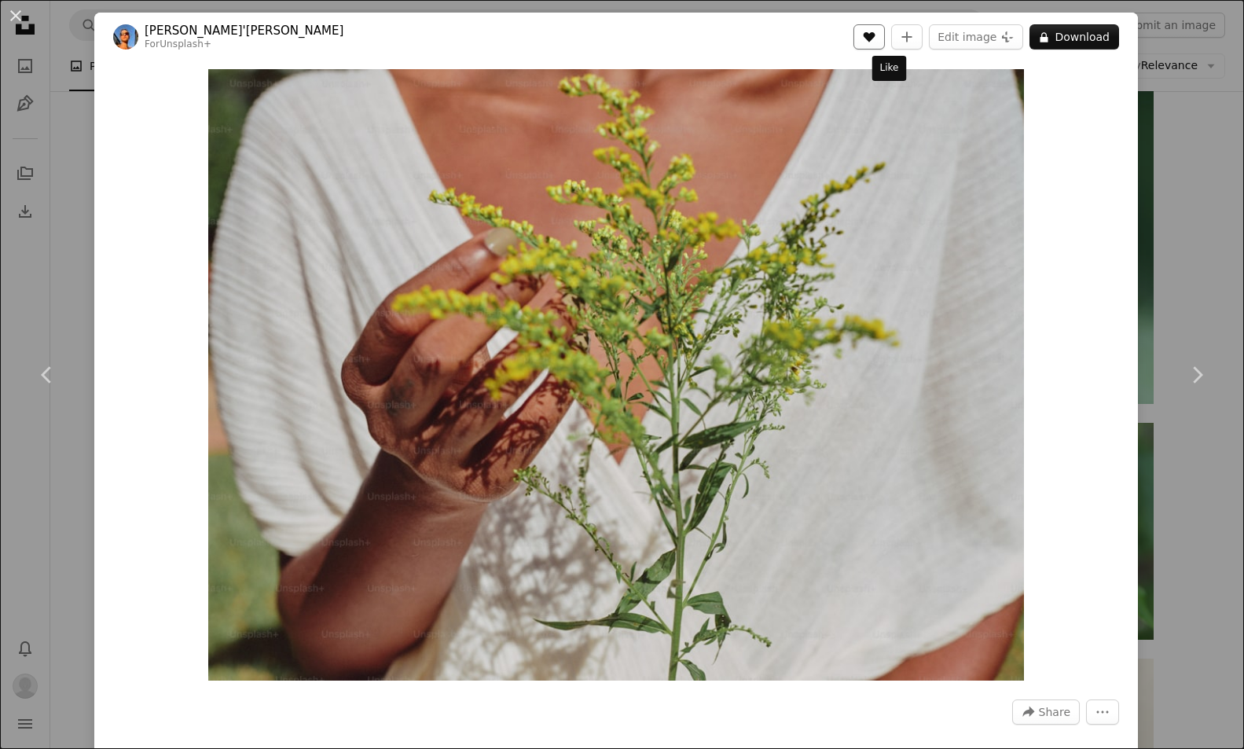
click at [876, 31] on icon "A heart" at bounding box center [869, 37] width 13 height 13
click at [740, 433] on img "Zoom in on this image" at bounding box center [615, 375] width 815 height 612
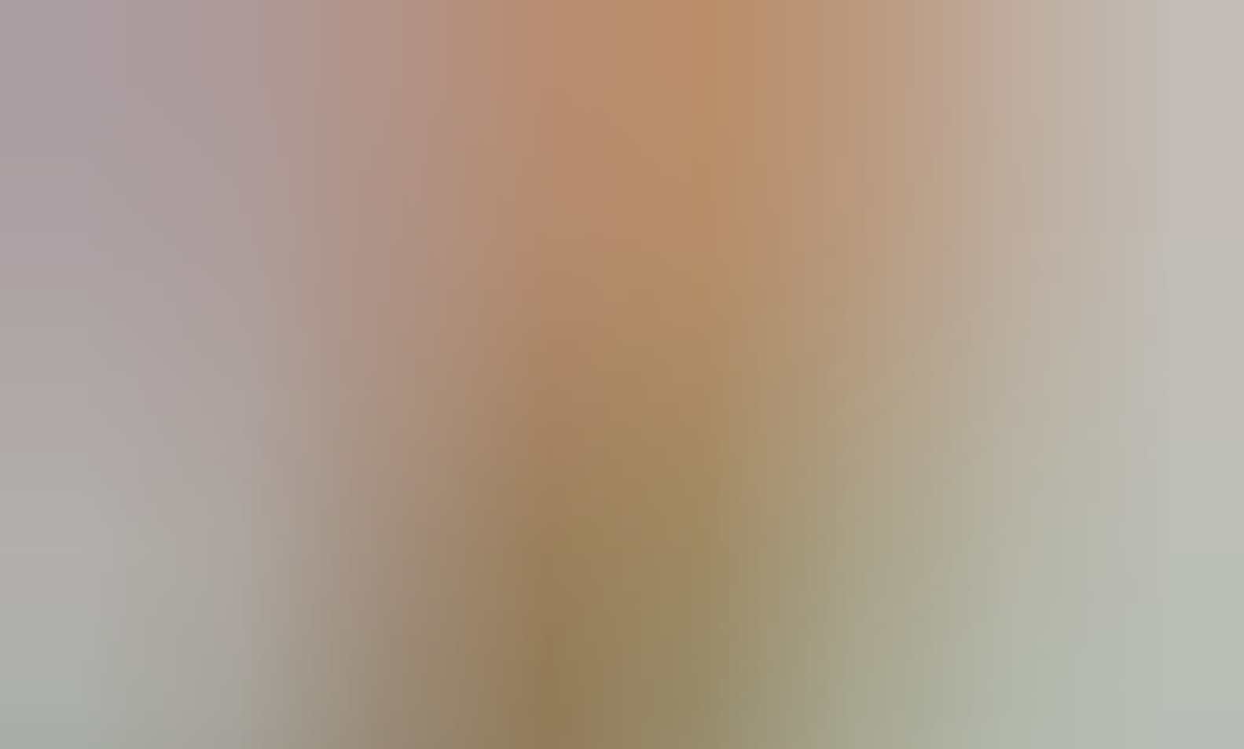
scroll to position [93, 0]
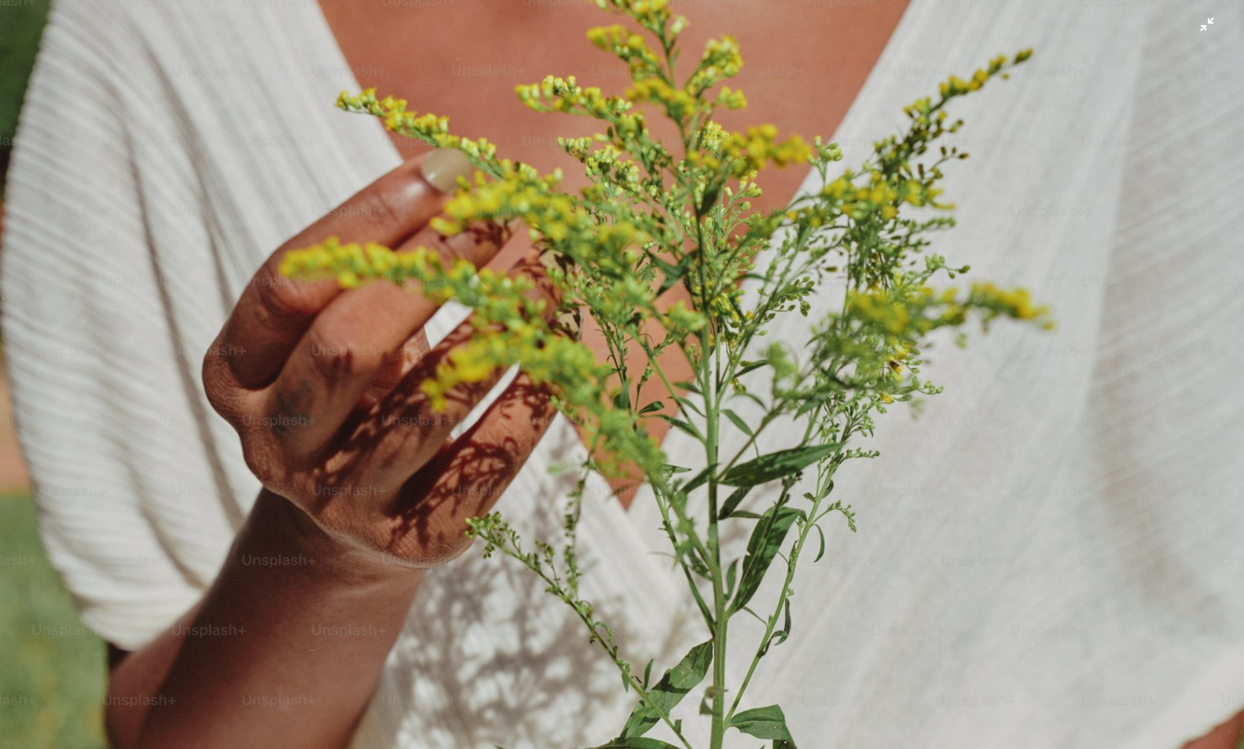
click at [1146, 255] on img "Zoom out on this image" at bounding box center [622, 373] width 1246 height 935
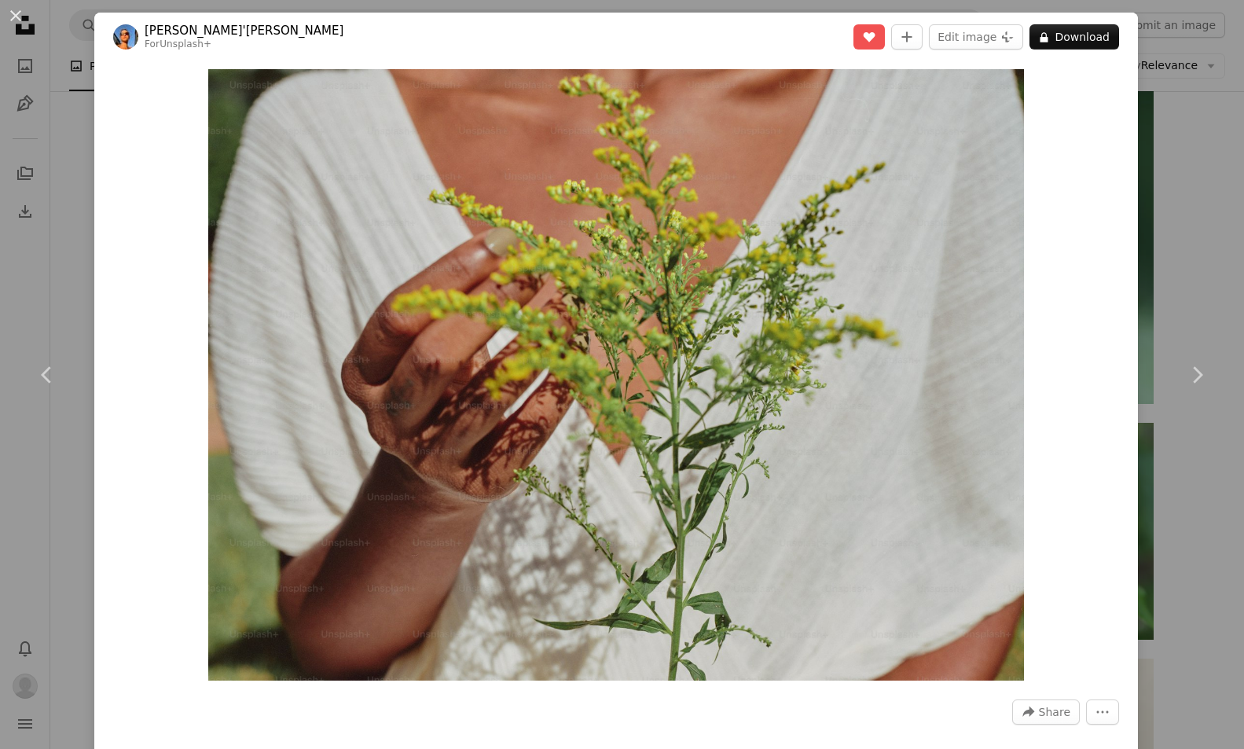
click at [1191, 242] on div "An X shape Chevron left Chevron right [PERSON_NAME]'[PERSON_NAME] For Unsplash+…" at bounding box center [622, 374] width 1244 height 749
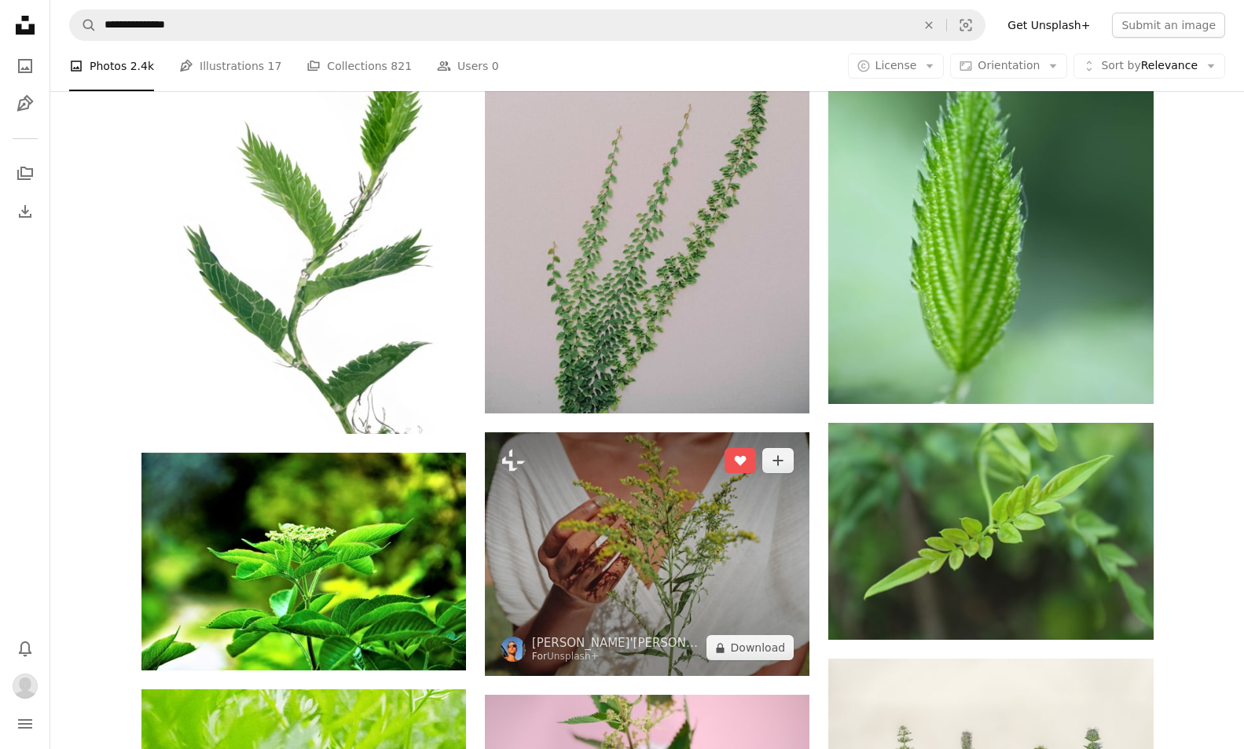
click at [660, 554] on img at bounding box center [647, 554] width 325 height 244
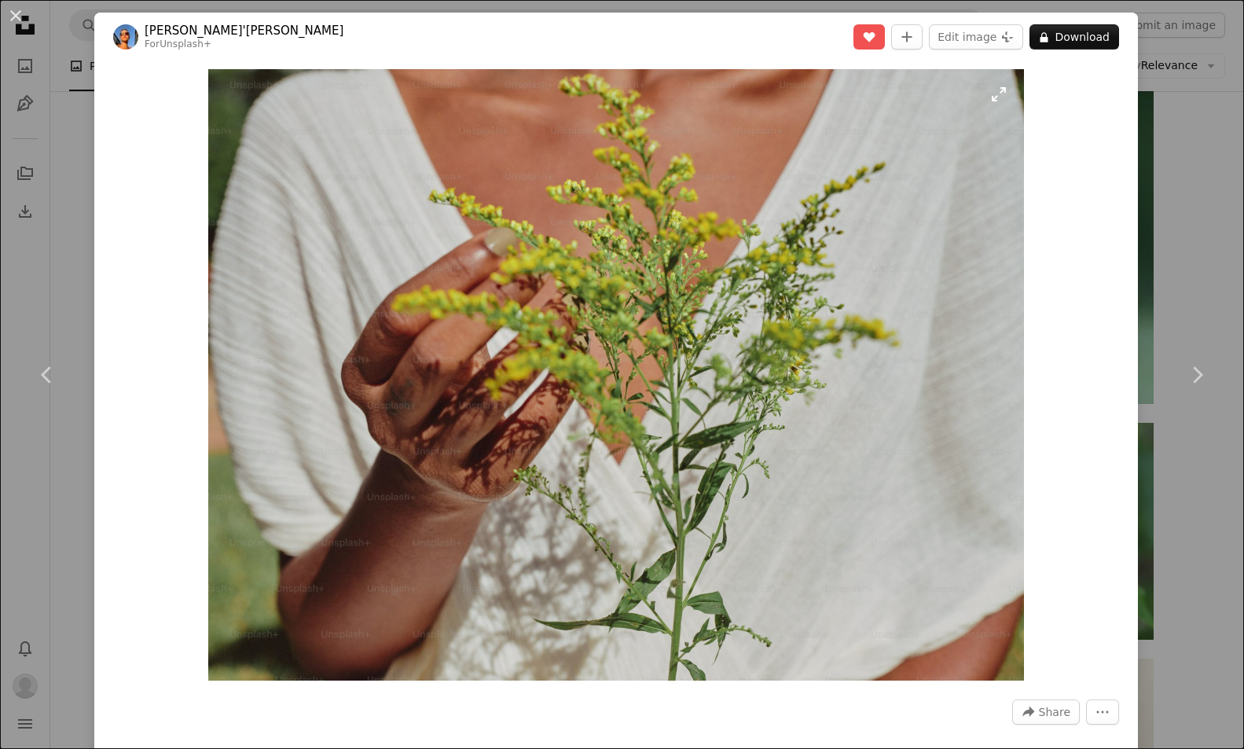
click at [869, 315] on img "Zoom in on this image" at bounding box center [615, 375] width 815 height 612
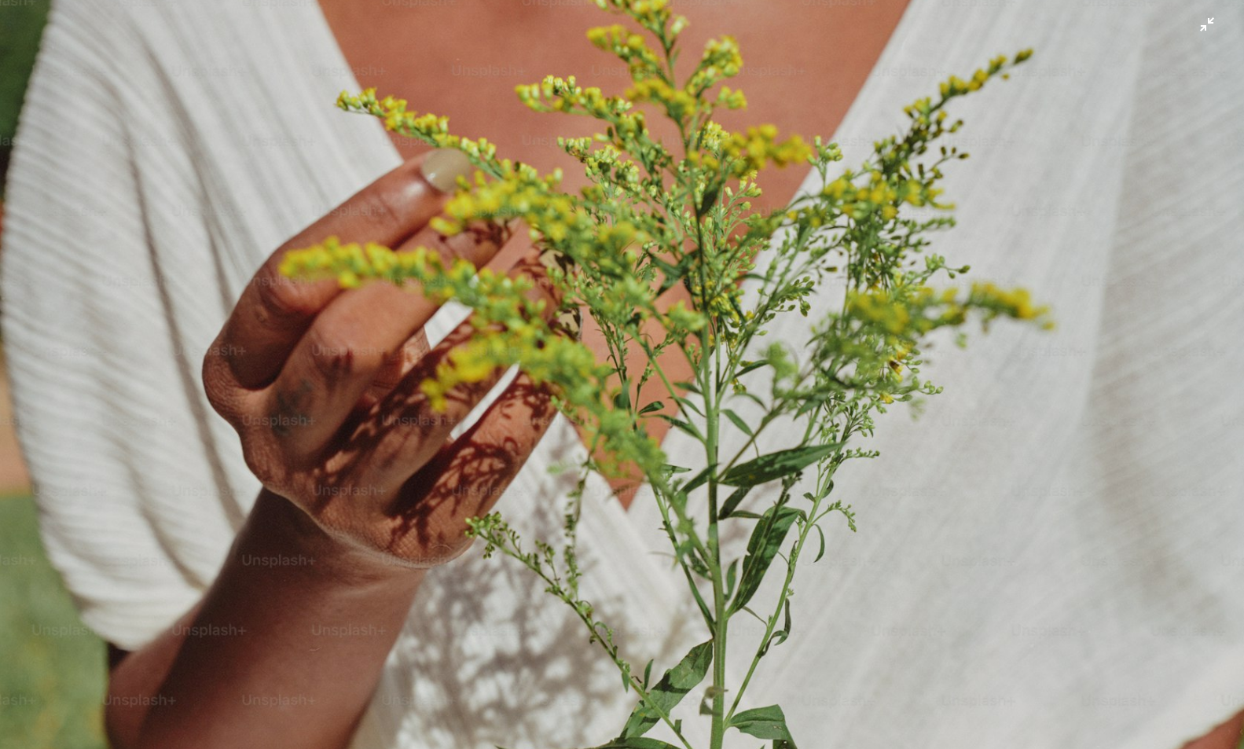
scroll to position [93, 0]
click at [869, 315] on img "Zoom out on this image" at bounding box center [622, 373] width 1246 height 935
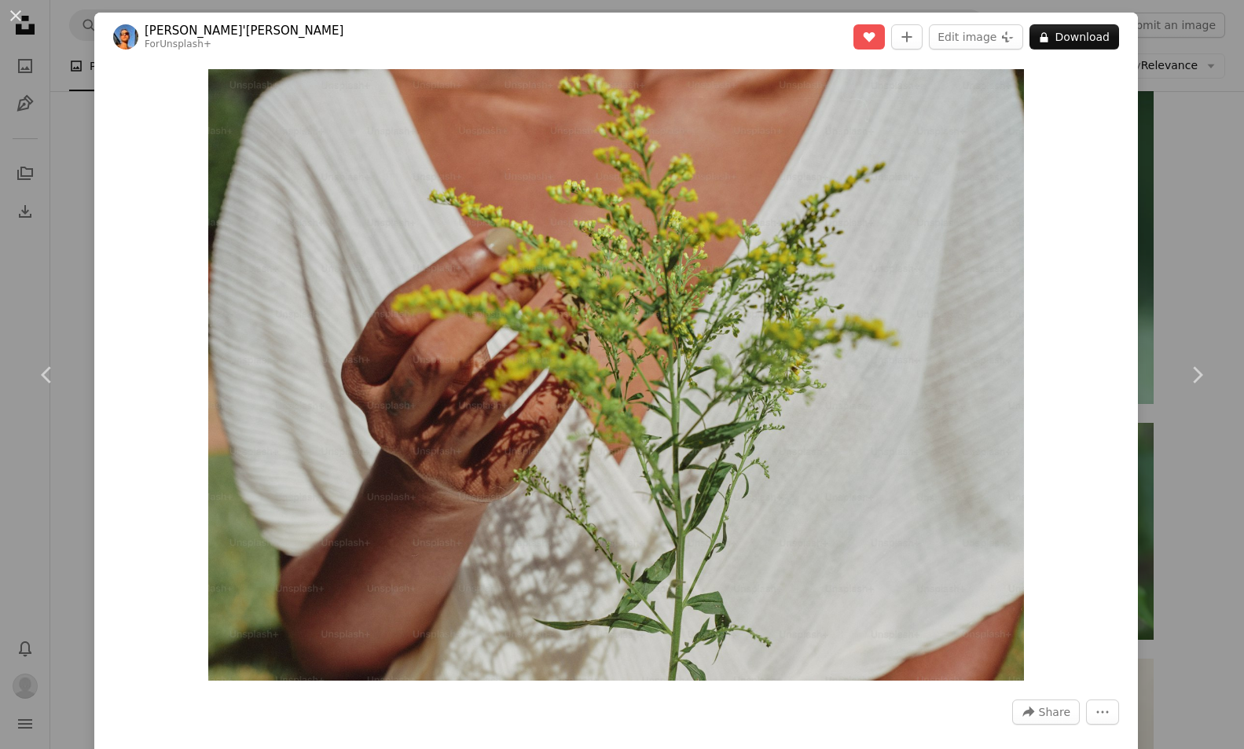
click at [1209, 231] on div "An X shape Chevron left Chevron right [PERSON_NAME]'[PERSON_NAME] For Unsplash+…" at bounding box center [622, 374] width 1244 height 749
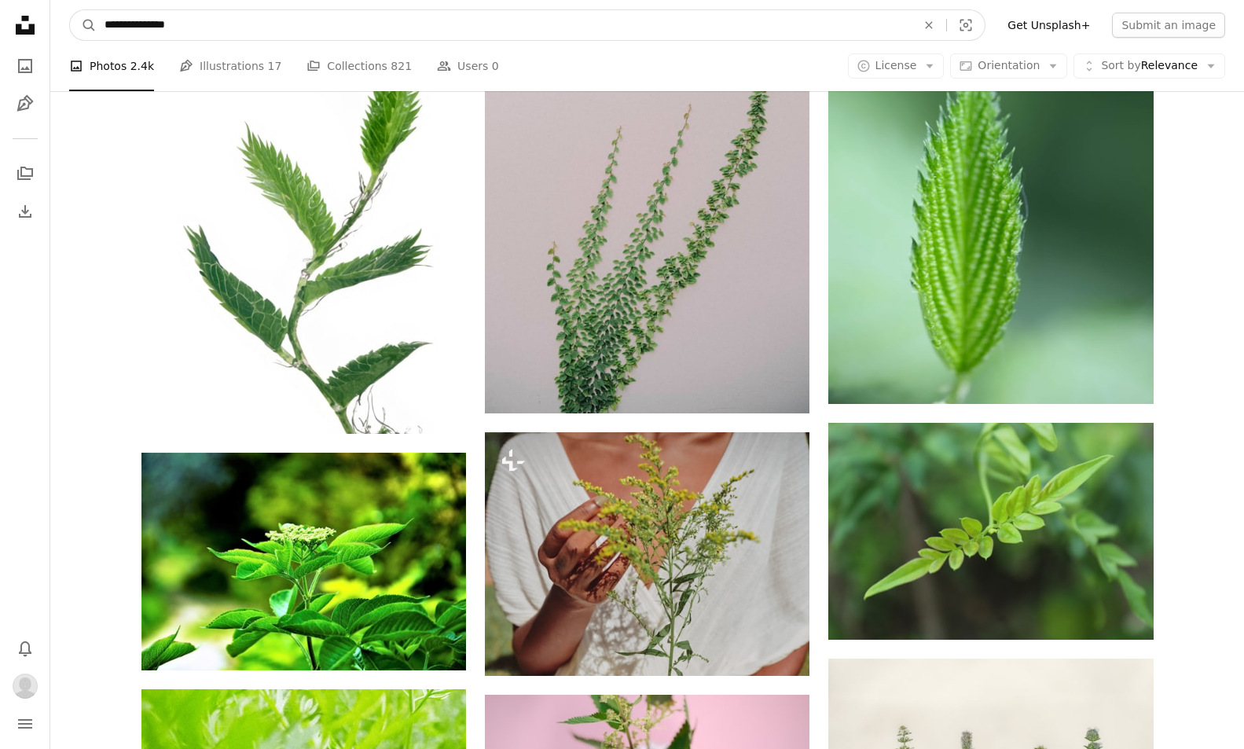
drag, startPoint x: 197, startPoint y: 23, endPoint x: 128, endPoint y: 28, distance: 69.3
click at [128, 28] on input "**********" at bounding box center [504, 25] width 815 height 30
type input "**********"
click at [83, 25] on button "A magnifying glass" at bounding box center [83, 25] width 27 height 30
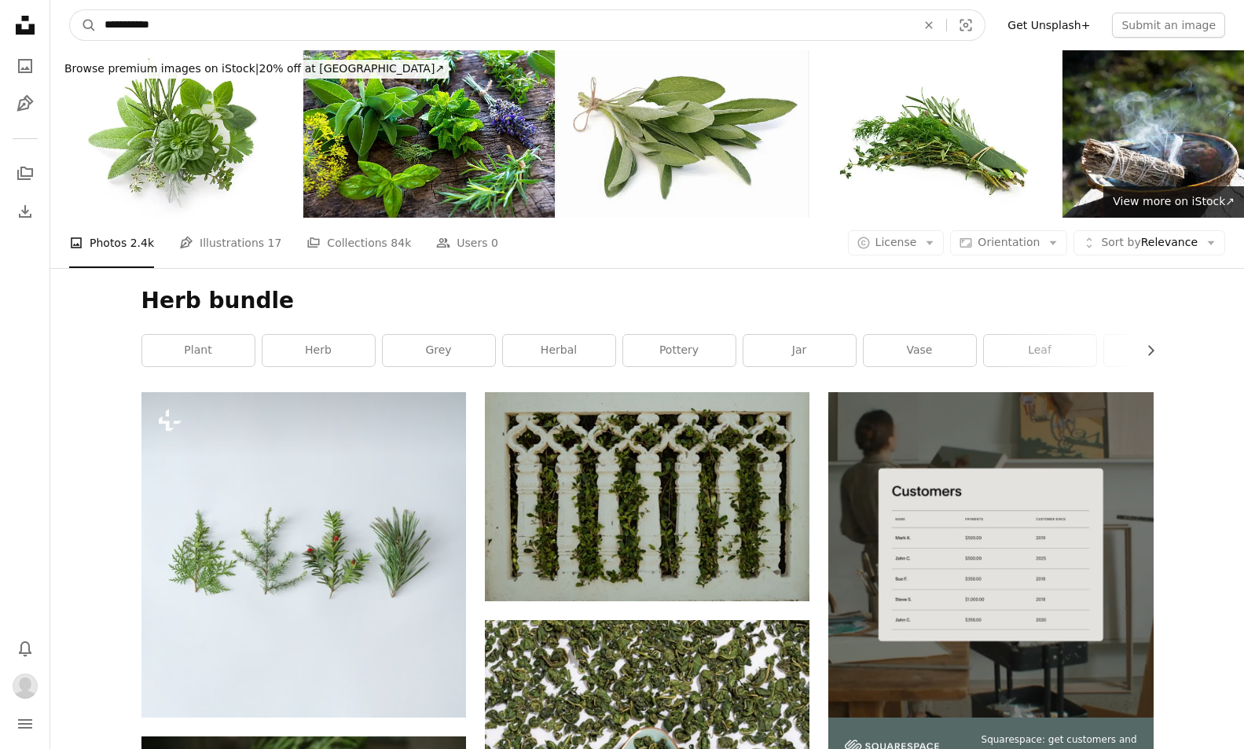
click at [225, 24] on input "**********" at bounding box center [504, 25] width 815 height 30
type input "**********"
click at [83, 25] on button "A magnifying glass" at bounding box center [83, 25] width 27 height 30
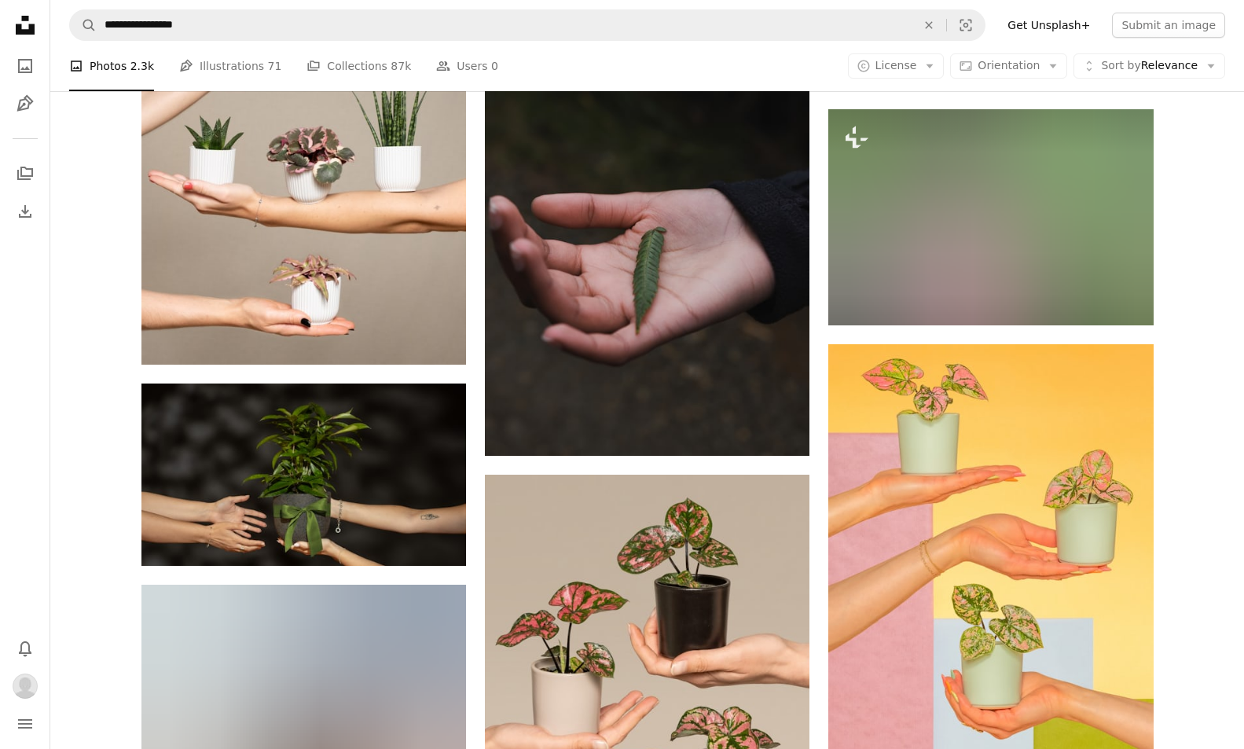
scroll to position [2065, 0]
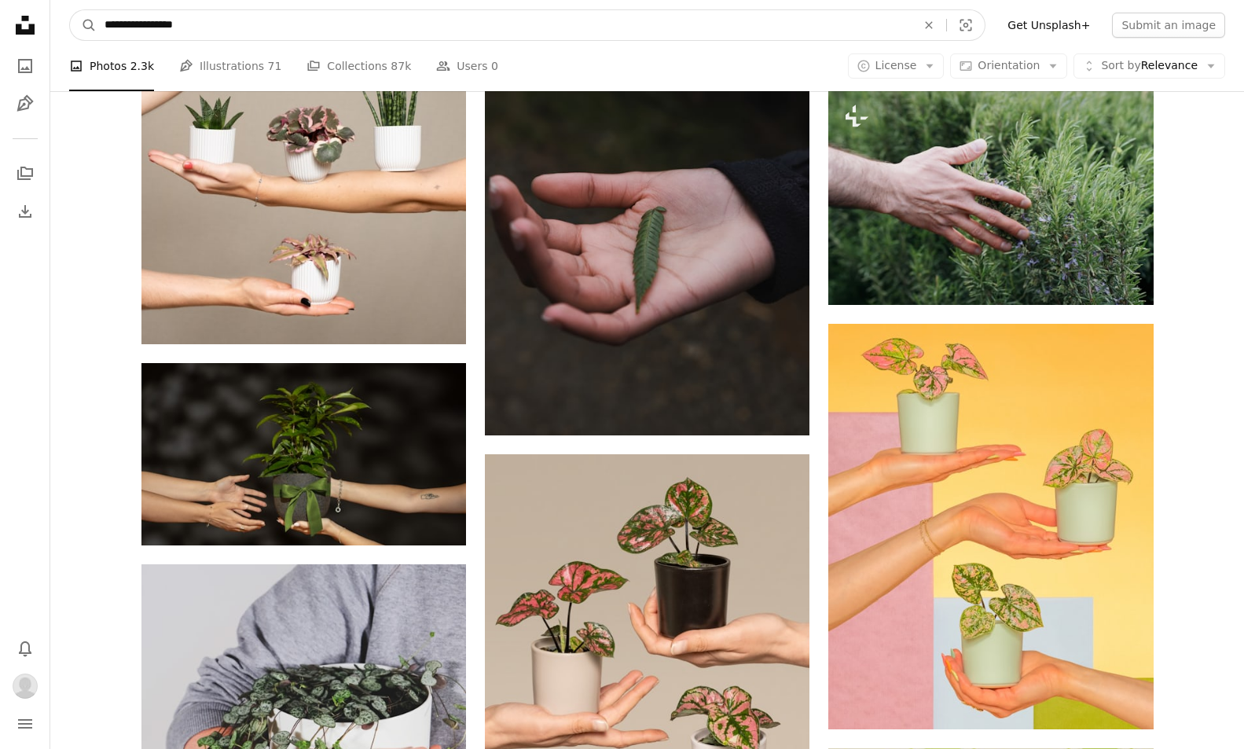
drag, startPoint x: 167, startPoint y: 24, endPoint x: 130, endPoint y: 24, distance: 37.7
click at [130, 24] on input "**********" at bounding box center [504, 25] width 815 height 30
type input "**********"
click at [83, 25] on button "A magnifying glass" at bounding box center [83, 25] width 27 height 30
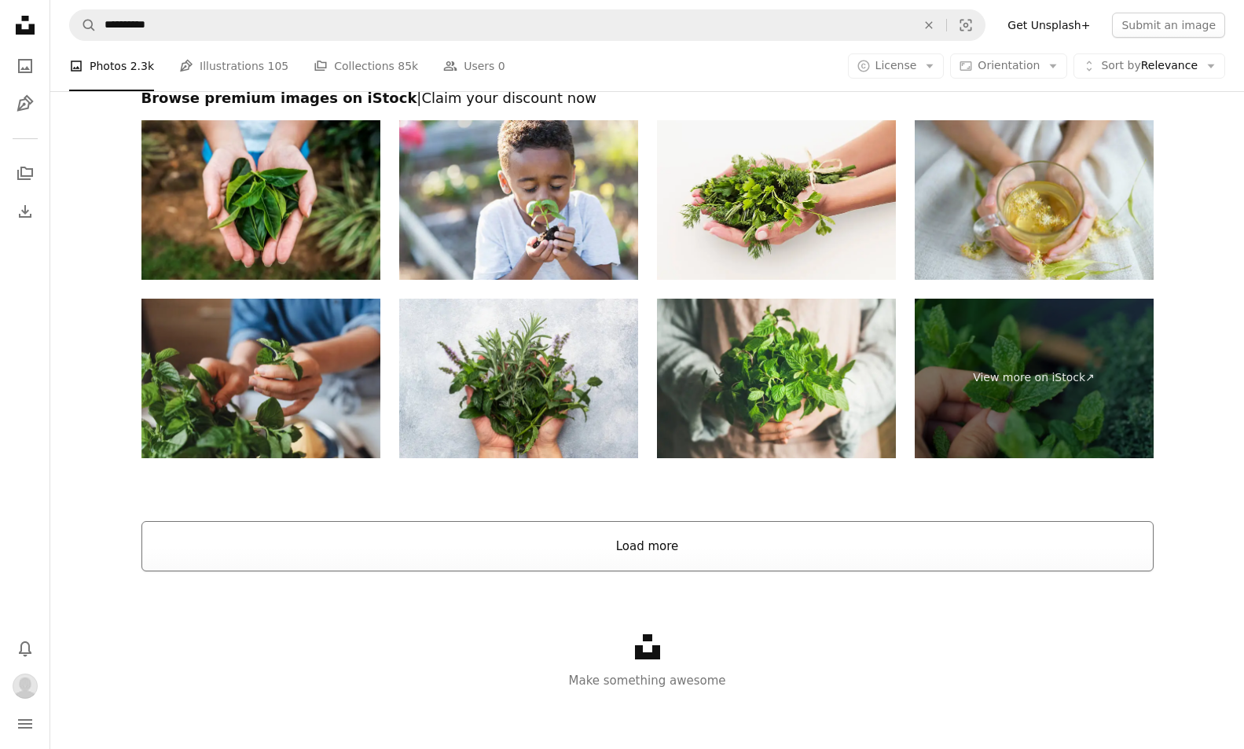
scroll to position [2777, 0]
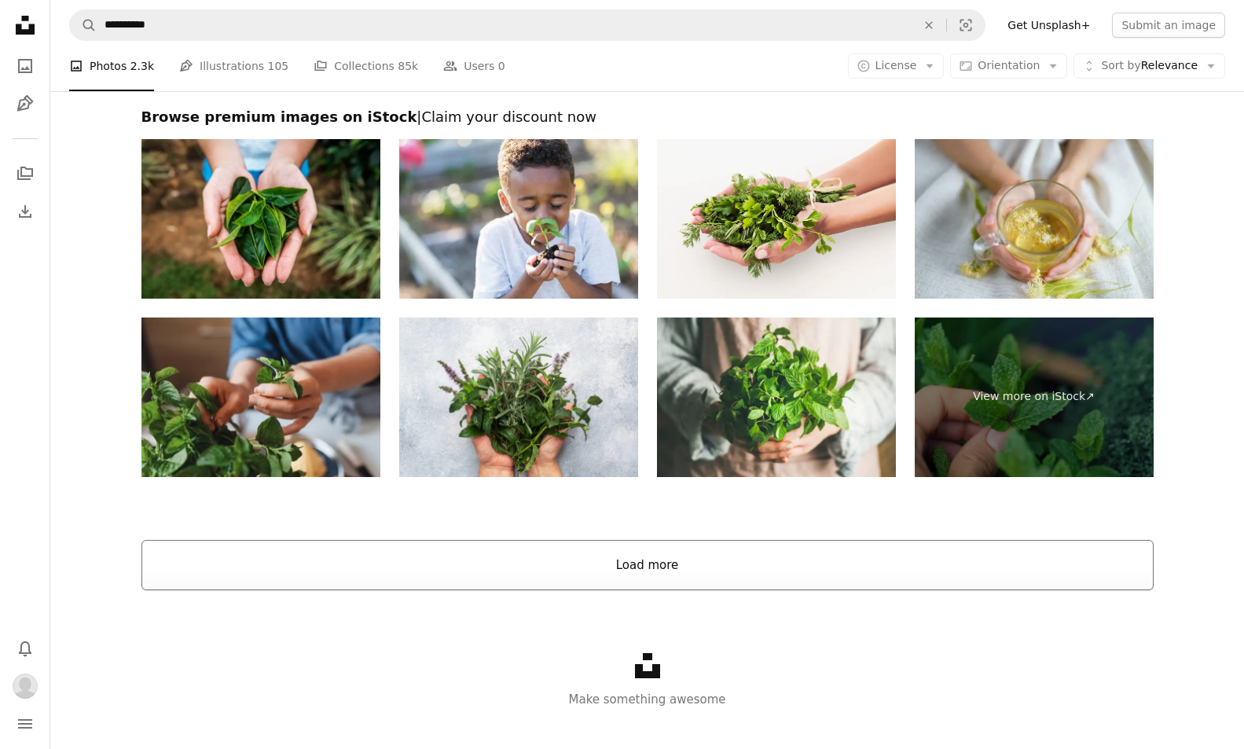
click at [292, 552] on button "Load more" at bounding box center [647, 565] width 1012 height 50
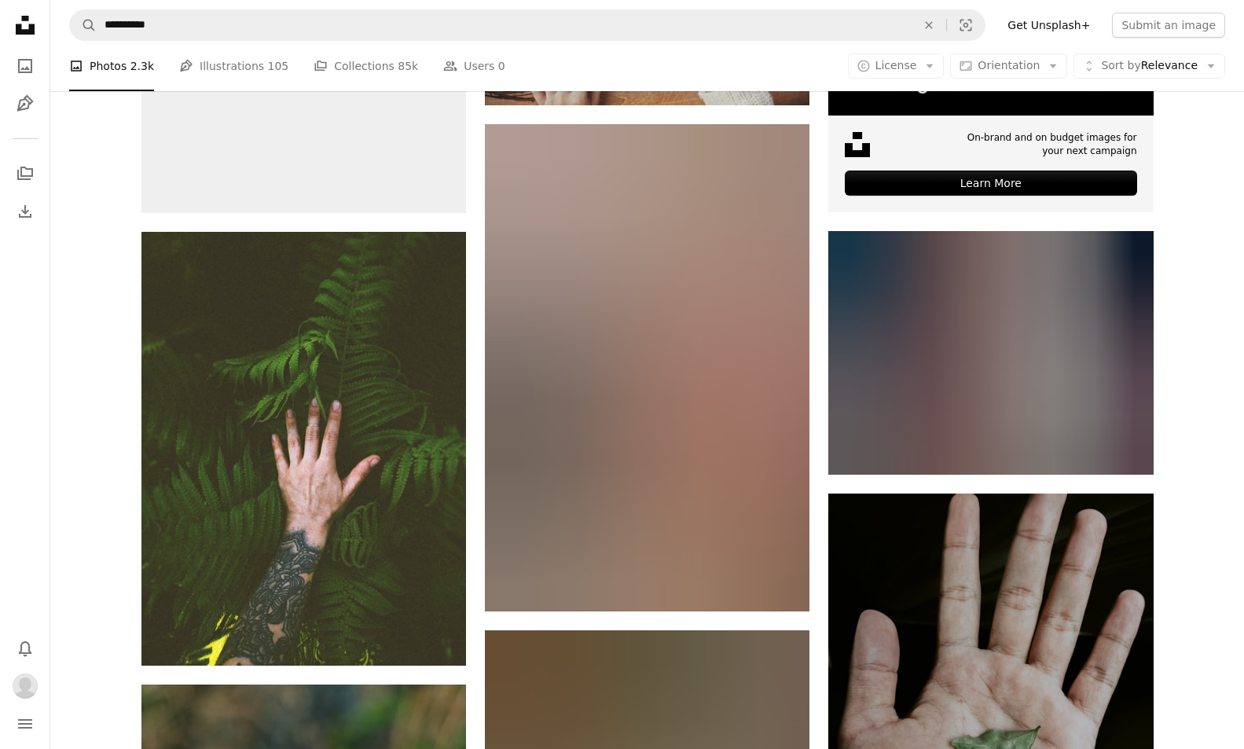
scroll to position [7321, 0]
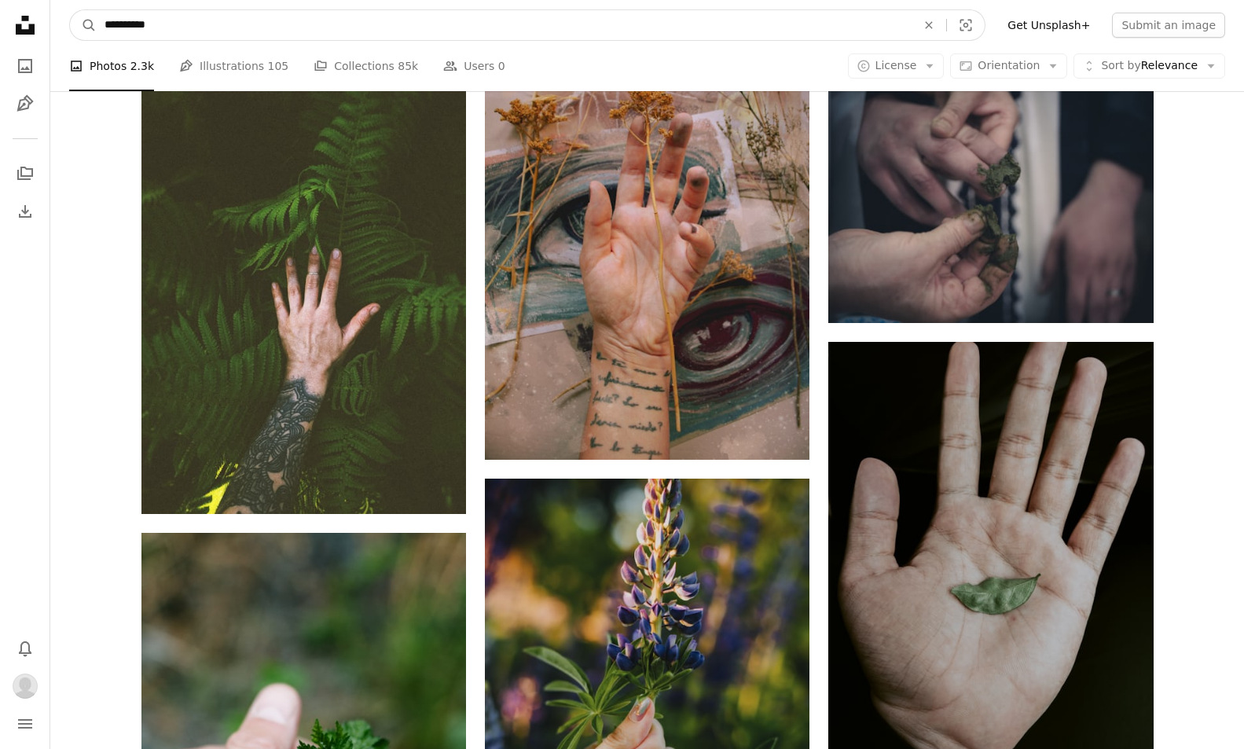
click at [156, 16] on input "**********" at bounding box center [504, 25] width 815 height 30
type input "**********"
click at [83, 25] on button "A magnifying glass" at bounding box center [83, 25] width 27 height 30
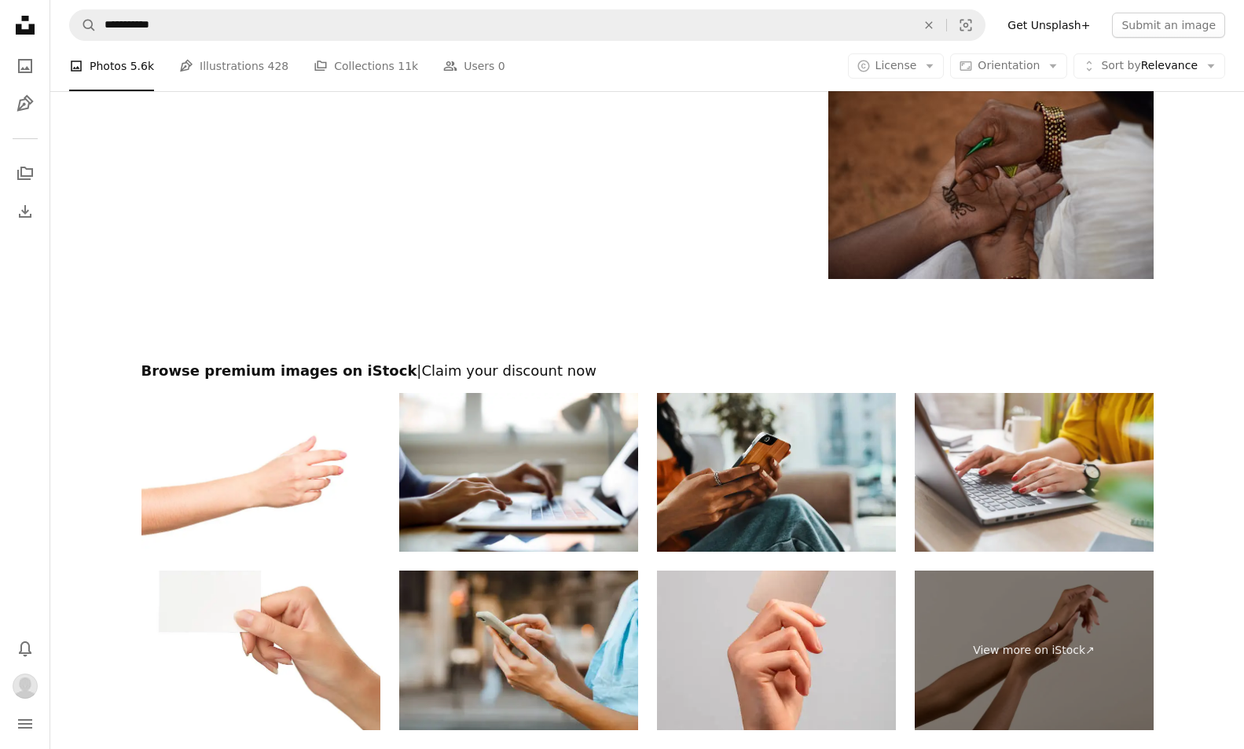
scroll to position [3232, 0]
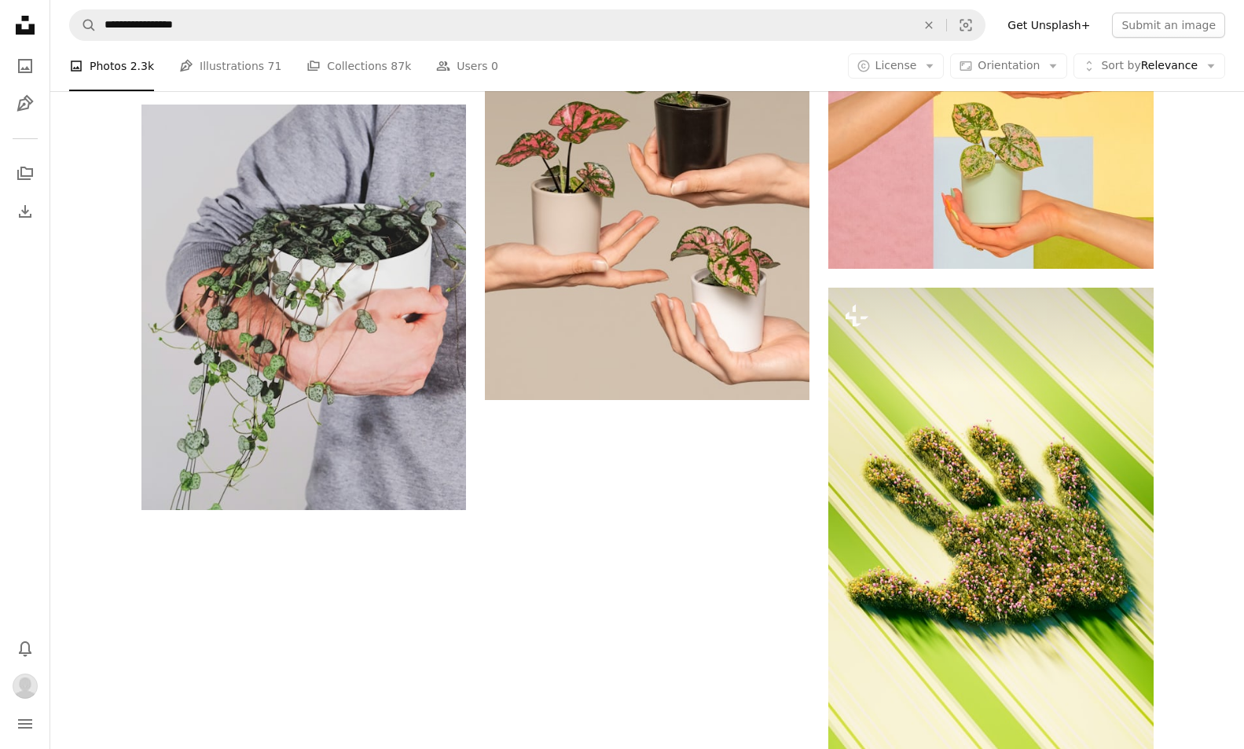
scroll to position [2892, 0]
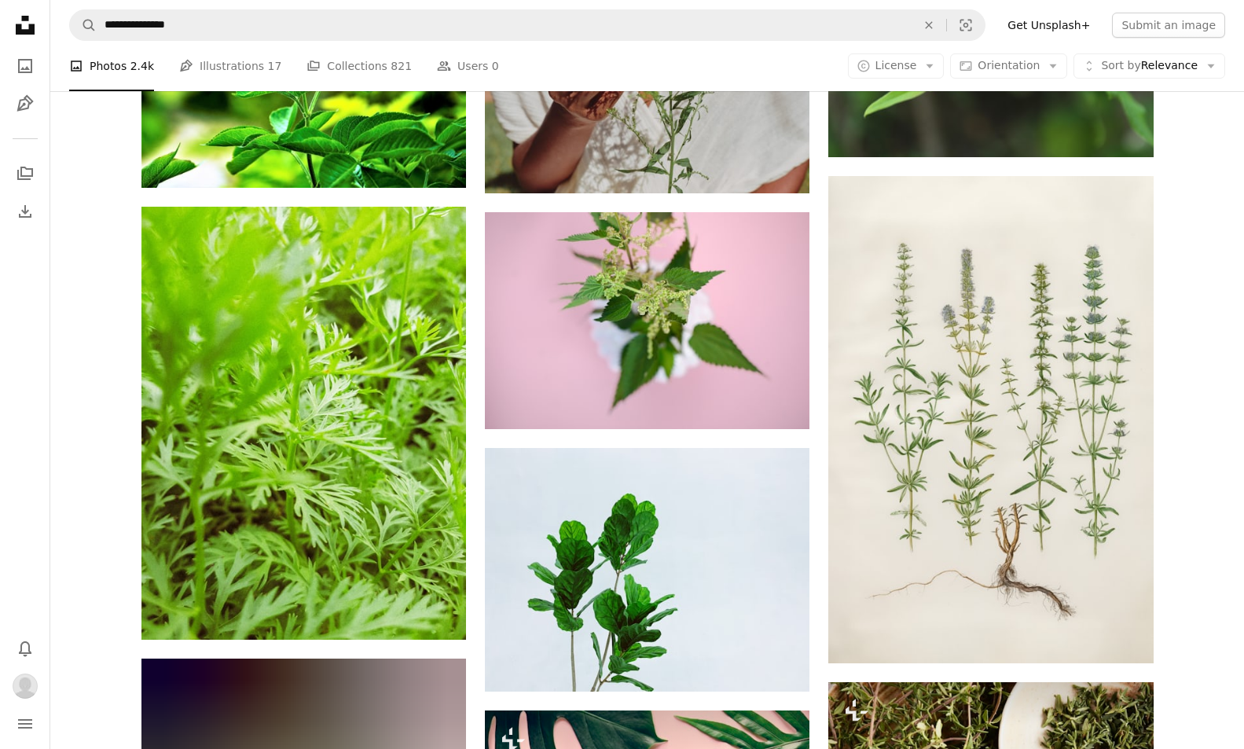
scroll to position [2009, 0]
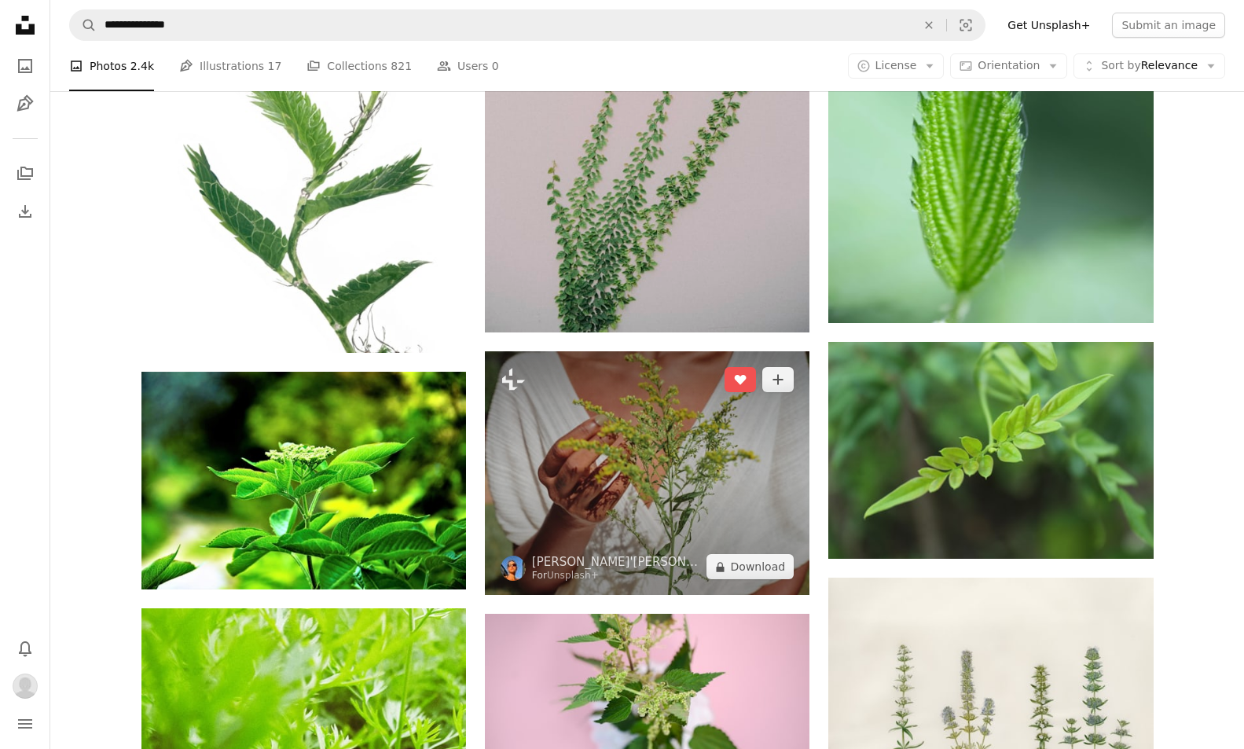
click at [740, 469] on img at bounding box center [647, 473] width 325 height 244
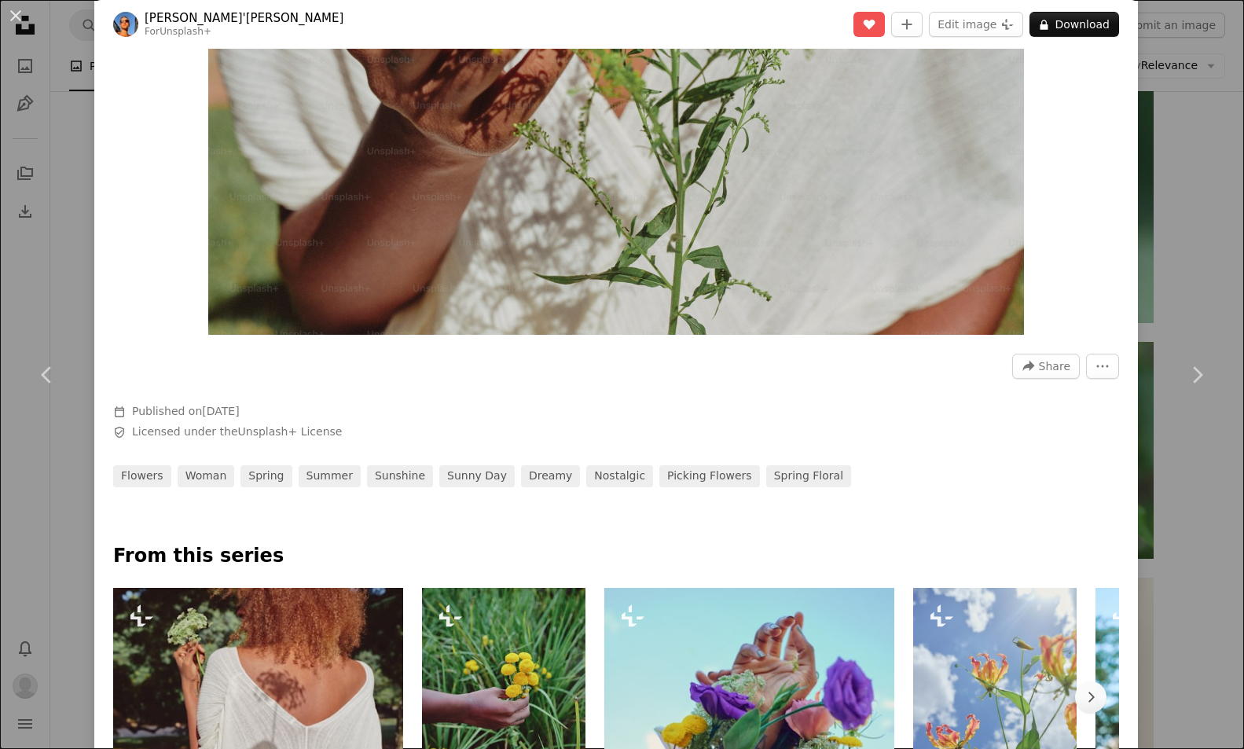
scroll to position [552, 0]
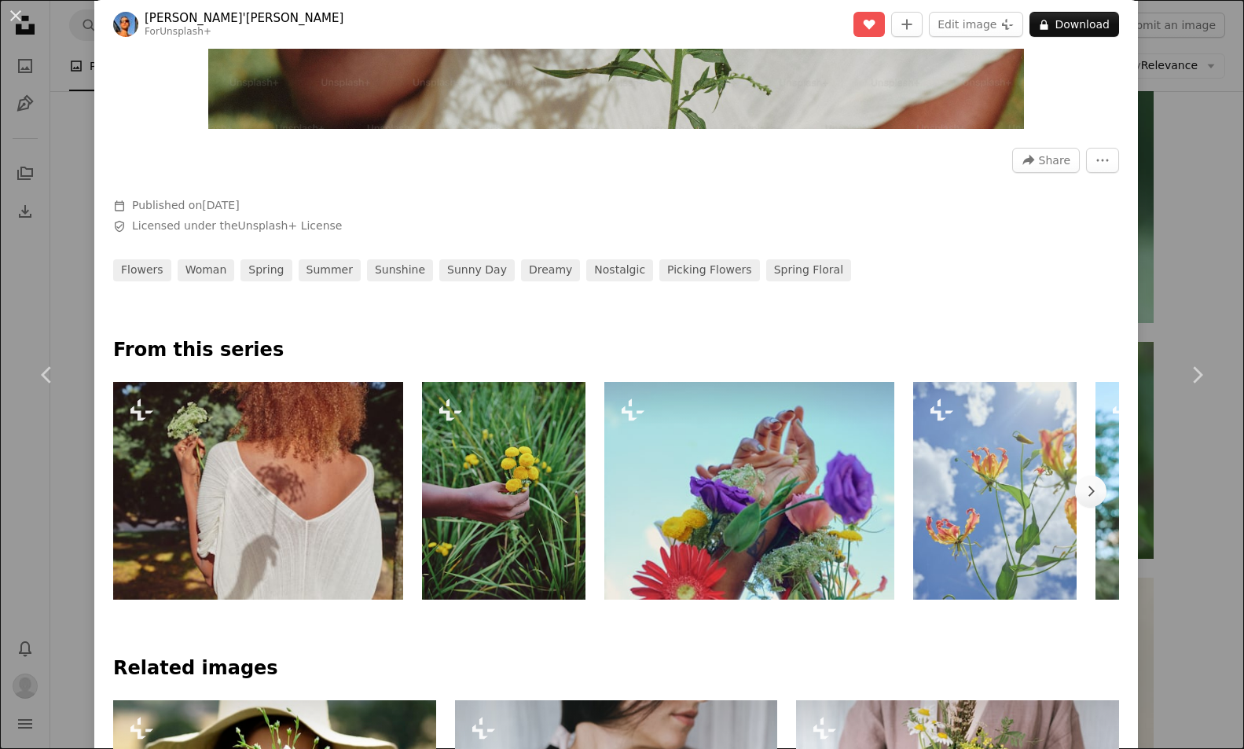
click at [825, 531] on img at bounding box center [749, 491] width 290 height 218
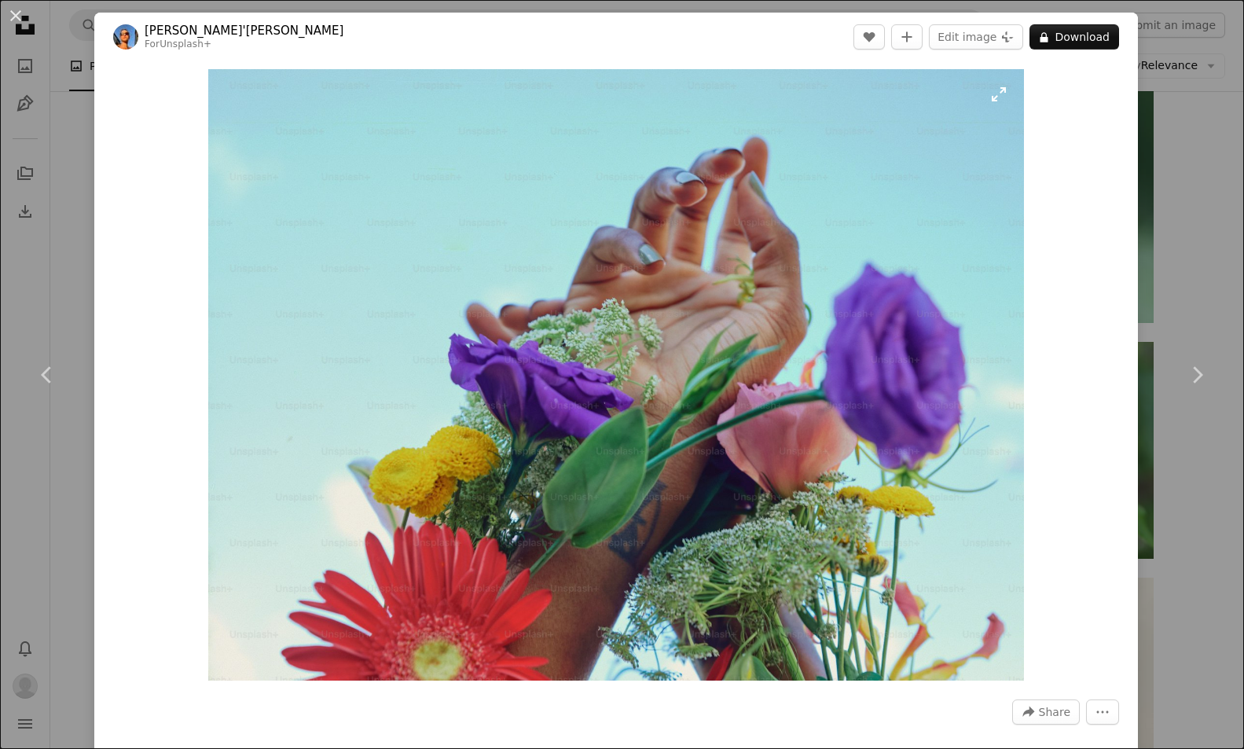
click at [938, 568] on img "Zoom in on this image" at bounding box center [615, 375] width 815 height 612
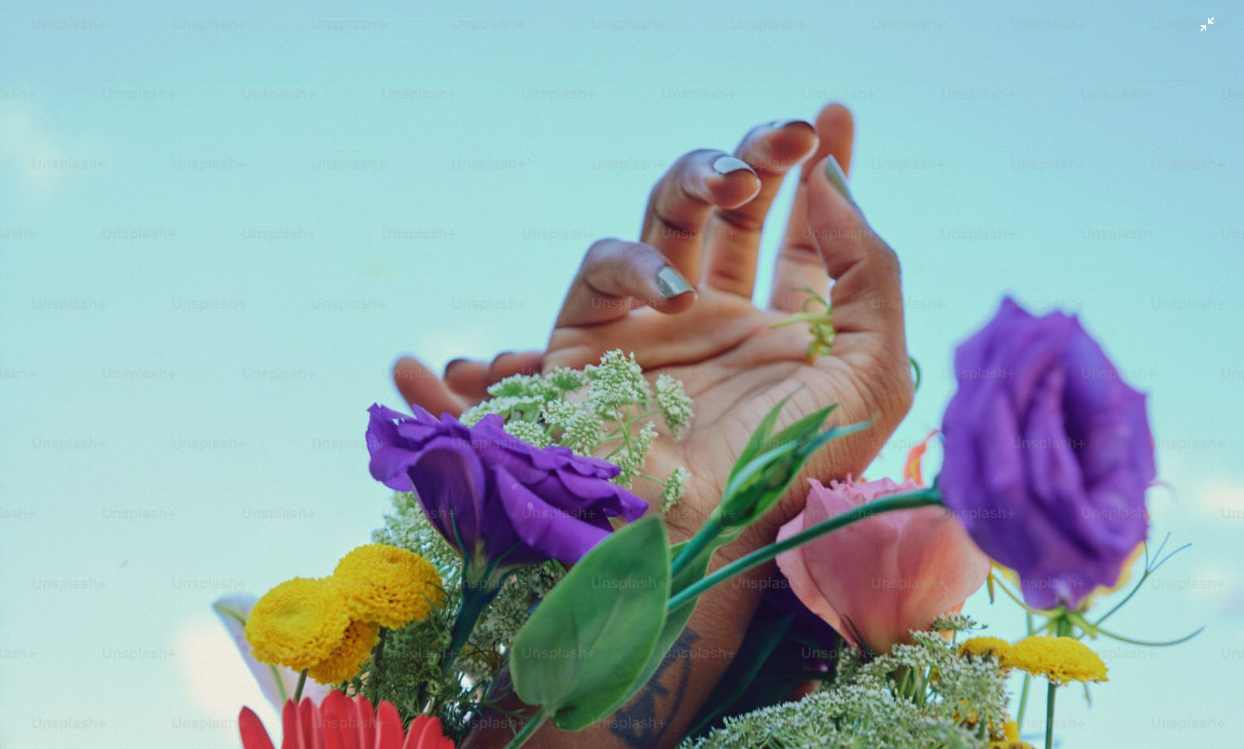
scroll to position [93, 0]
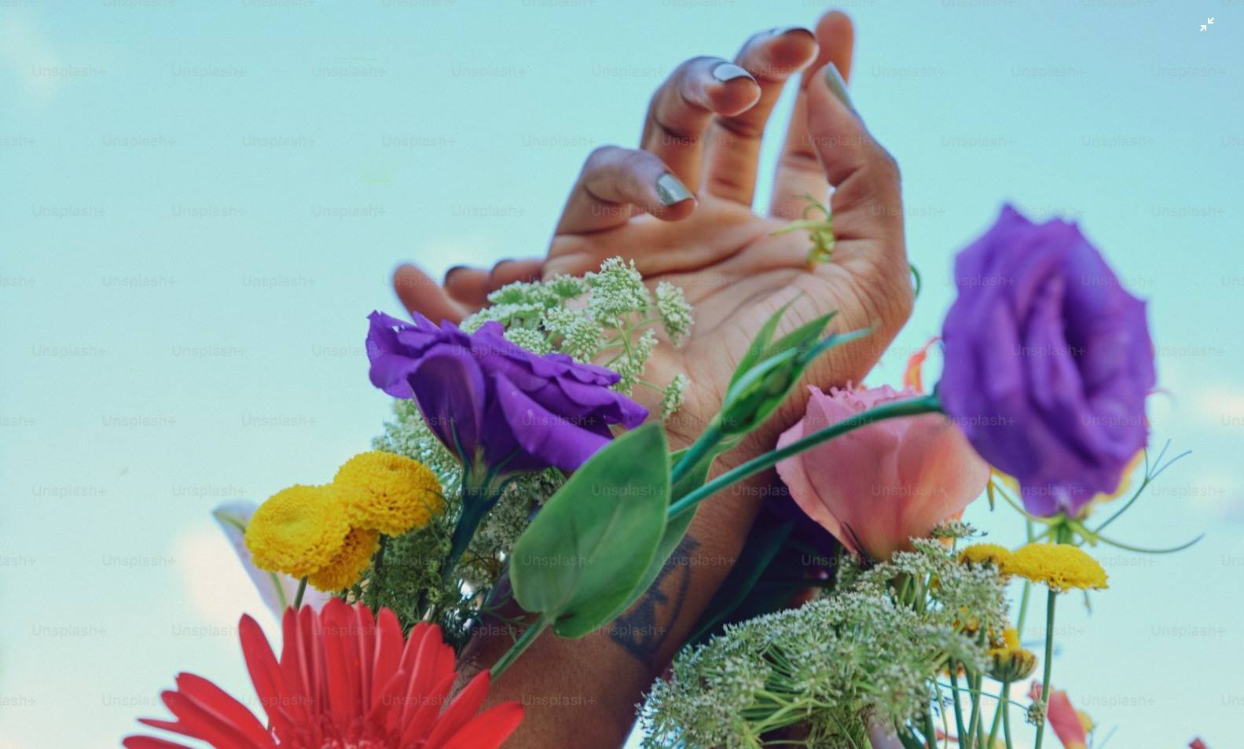
click at [938, 568] on img "Zoom out on this image" at bounding box center [622, 373] width 1246 height 935
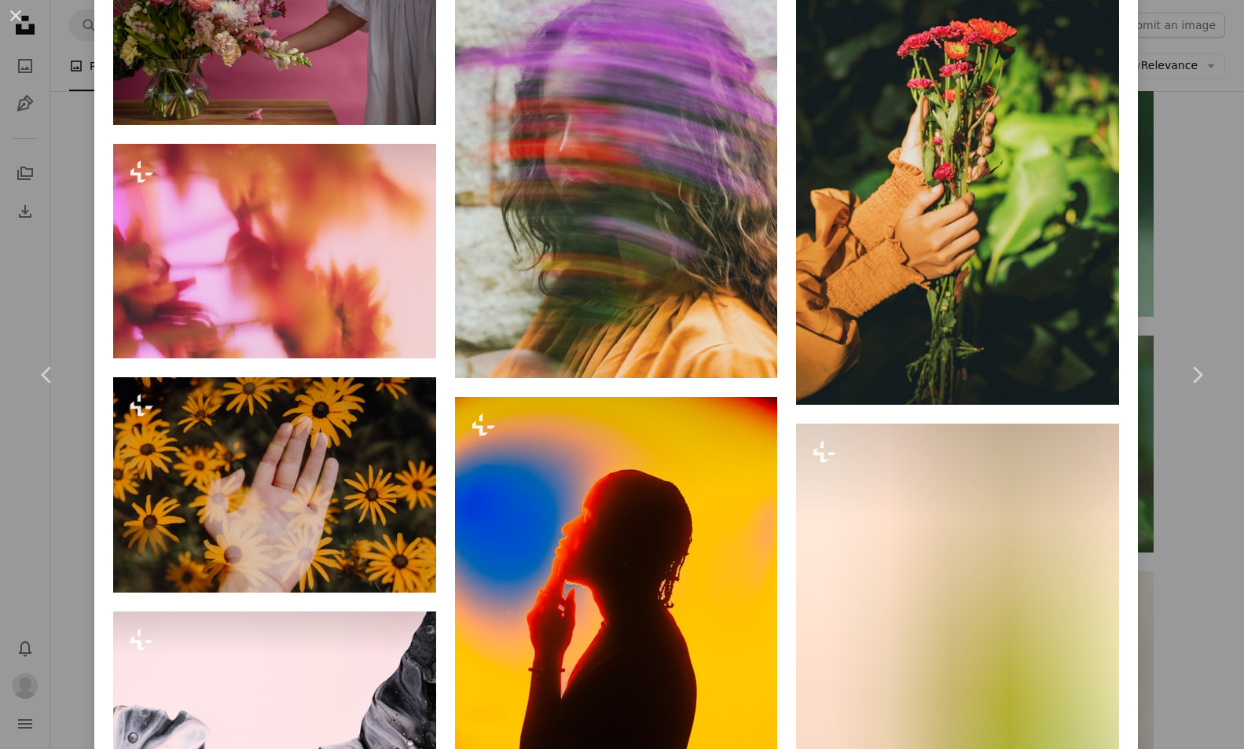
scroll to position [4059, 0]
